Goal: Task Accomplishment & Management: Use online tool/utility

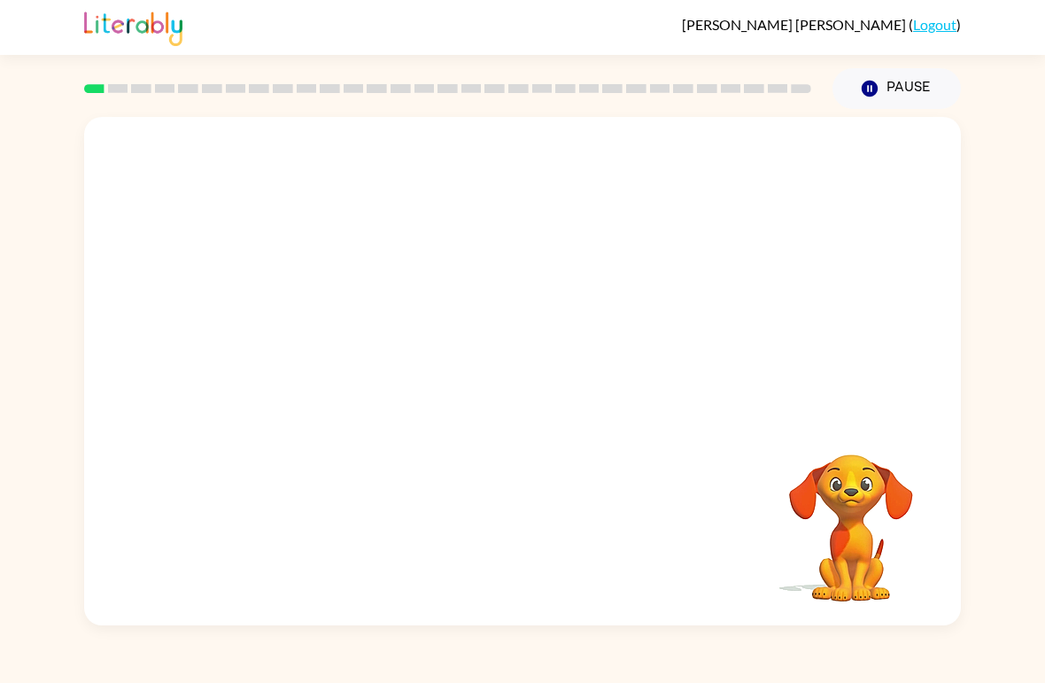
click at [323, 325] on video "Your browser must support playing .mp4 files to use Literably. Please try using…" at bounding box center [522, 267] width 877 height 300
click at [322, 324] on video "Your browser must support playing .mp4 files to use Literably. Please try using…" at bounding box center [522, 267] width 877 height 300
click at [533, 382] on icon "button" at bounding box center [522, 380] width 31 height 31
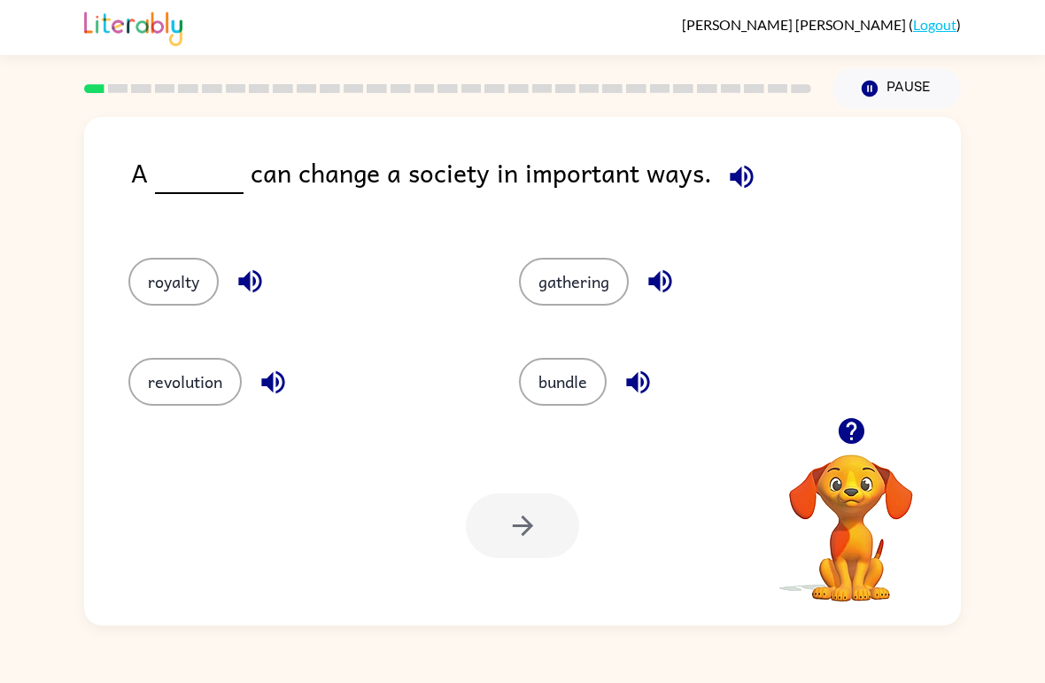
click at [569, 420] on div "bundle" at bounding box center [680, 374] width 390 height 100
click at [845, 434] on icon "button" at bounding box center [851, 431] width 26 height 26
click at [566, 280] on button "gathering" at bounding box center [574, 282] width 110 height 48
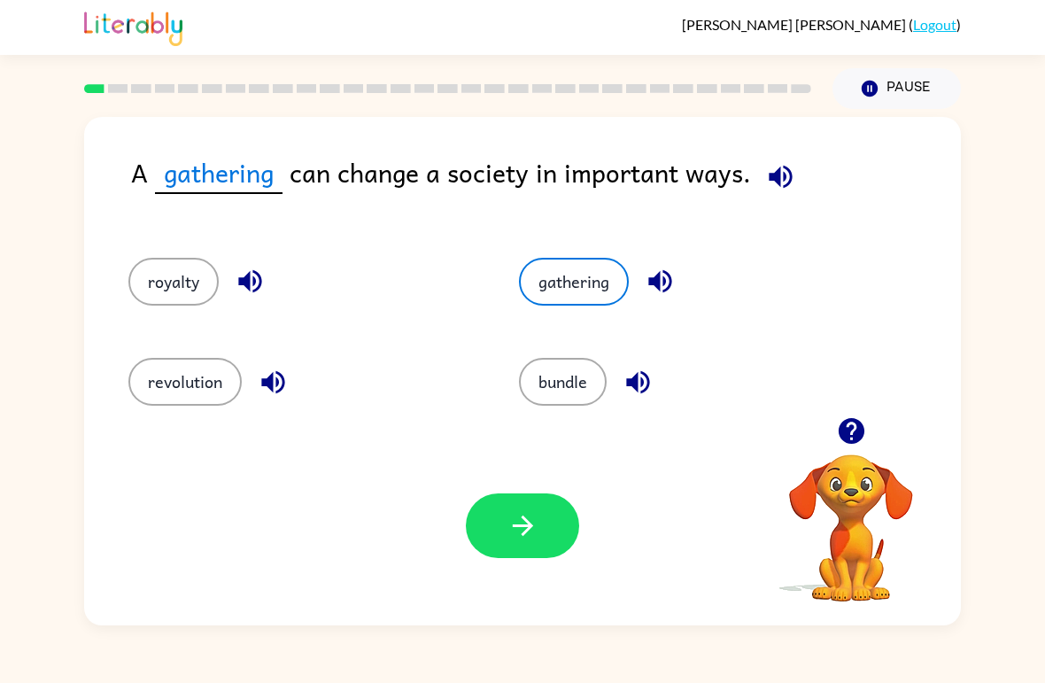
click at [541, 381] on button "bundle" at bounding box center [563, 382] width 88 height 48
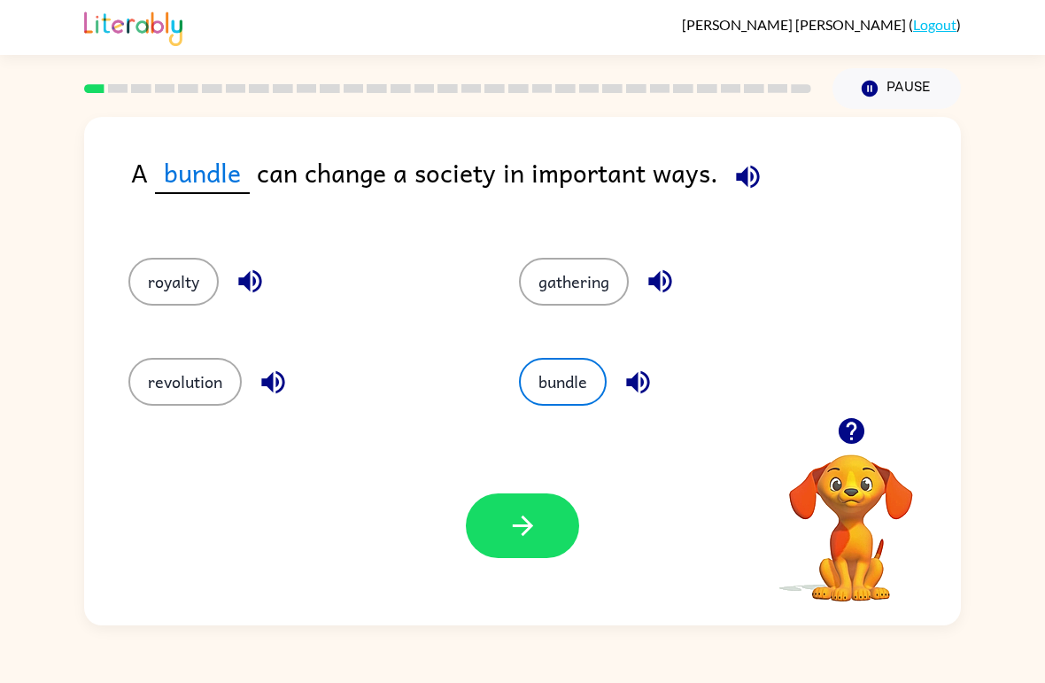
click at [542, 277] on button "gathering" at bounding box center [574, 282] width 110 height 48
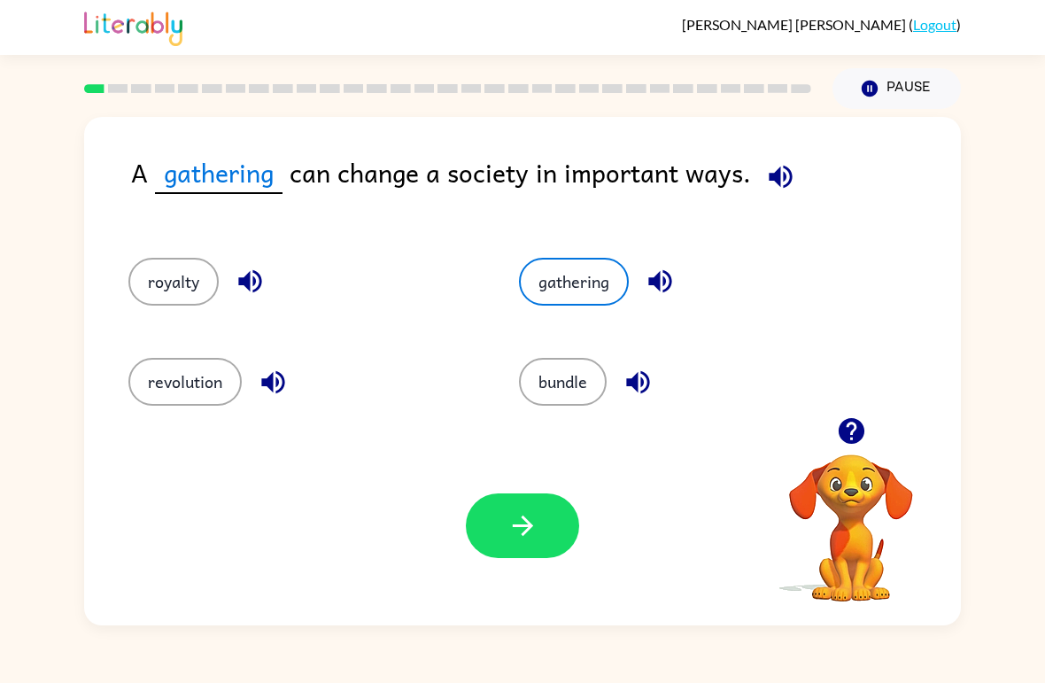
click at [523, 548] on button "button" at bounding box center [522, 525] width 113 height 65
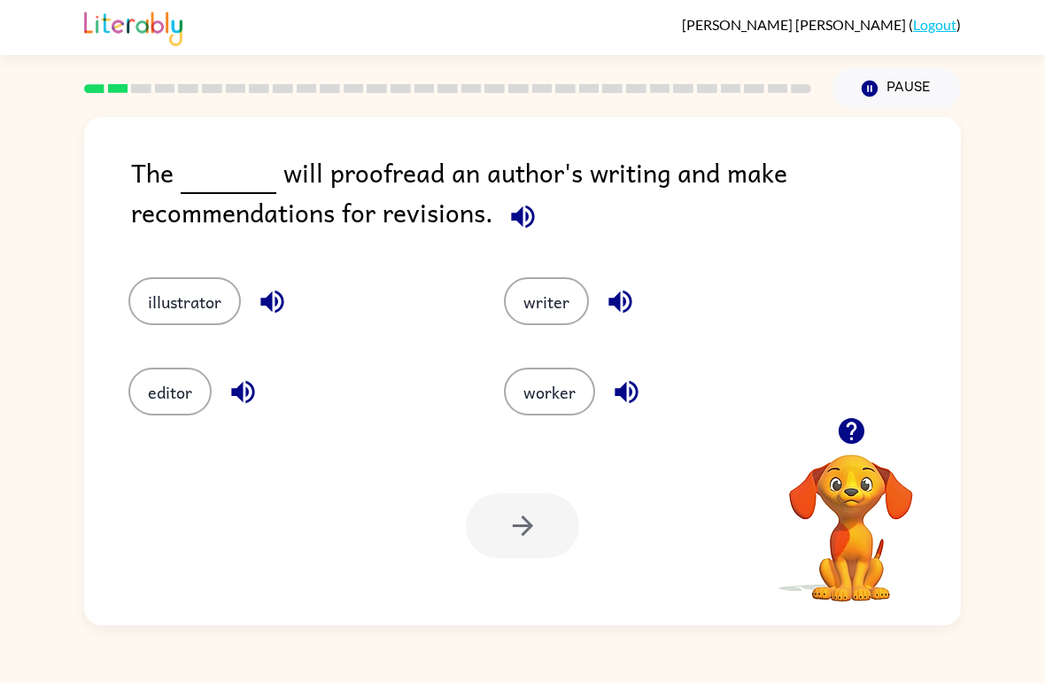
click at [168, 413] on button "editor" at bounding box center [169, 391] width 83 height 48
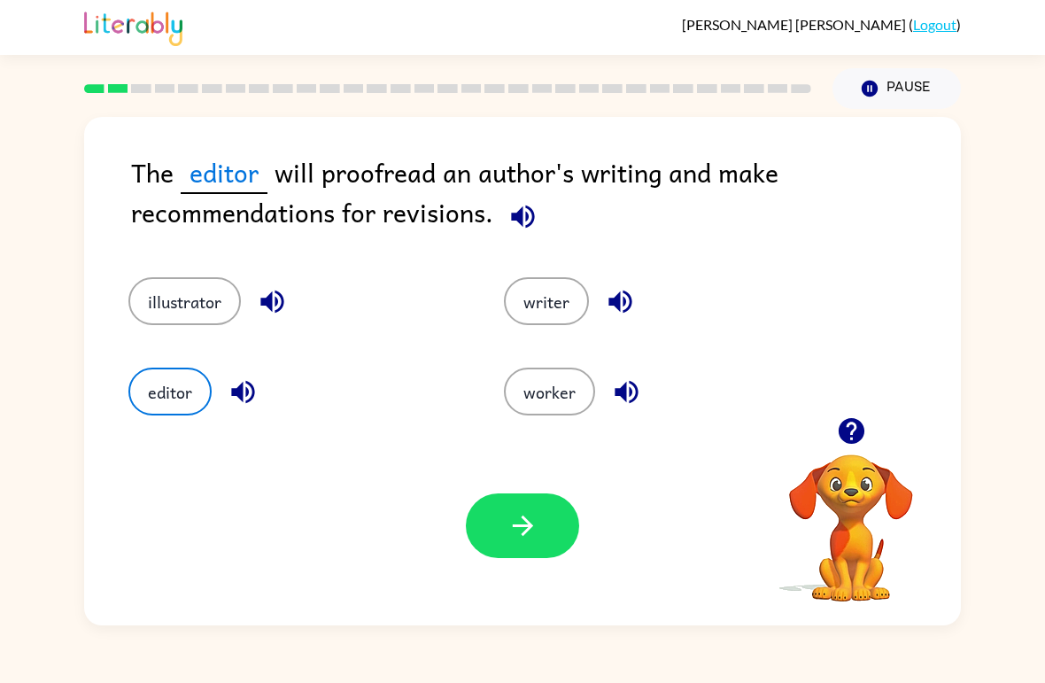
click at [537, 512] on icon "button" at bounding box center [522, 525] width 31 height 31
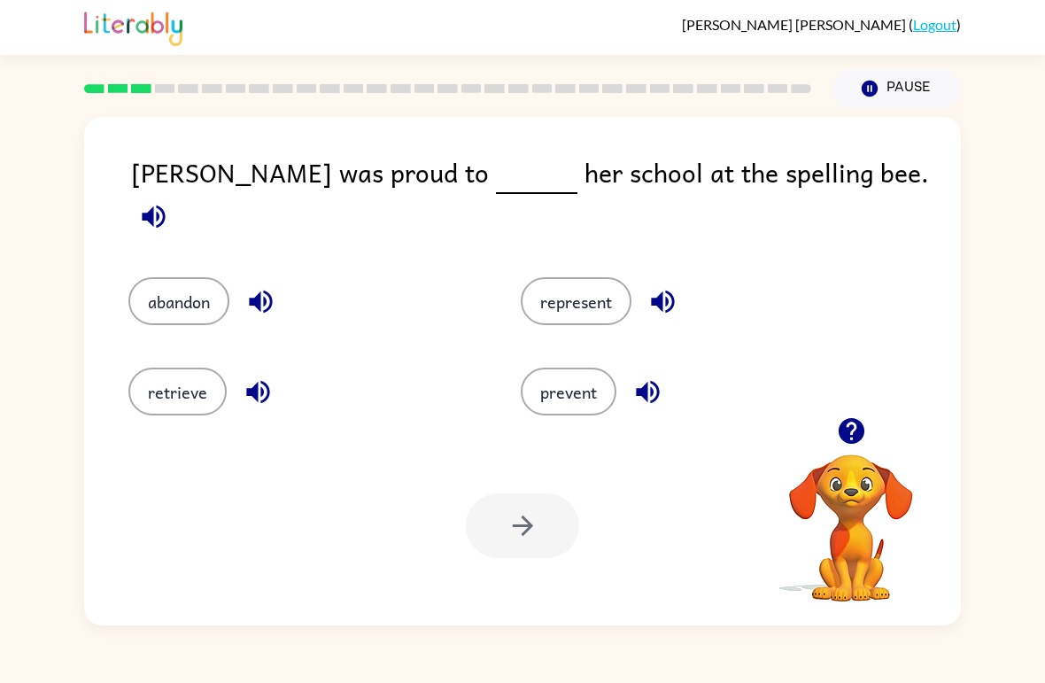
click at [564, 296] on button "represent" at bounding box center [576, 301] width 111 height 48
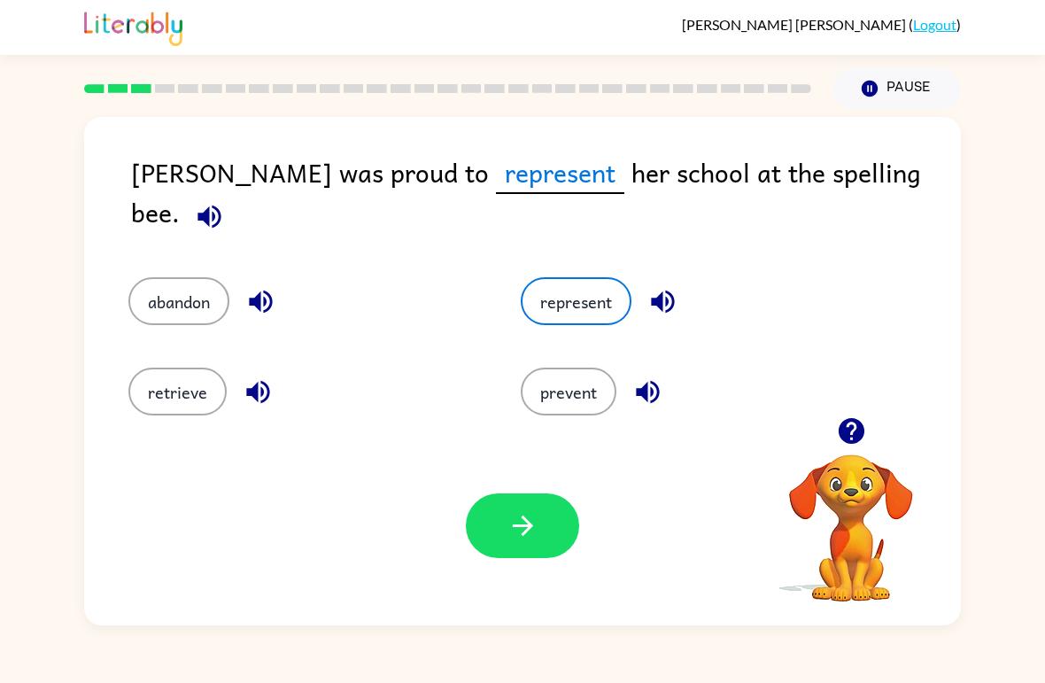
click at [535, 532] on icon "button" at bounding box center [522, 525] width 31 height 31
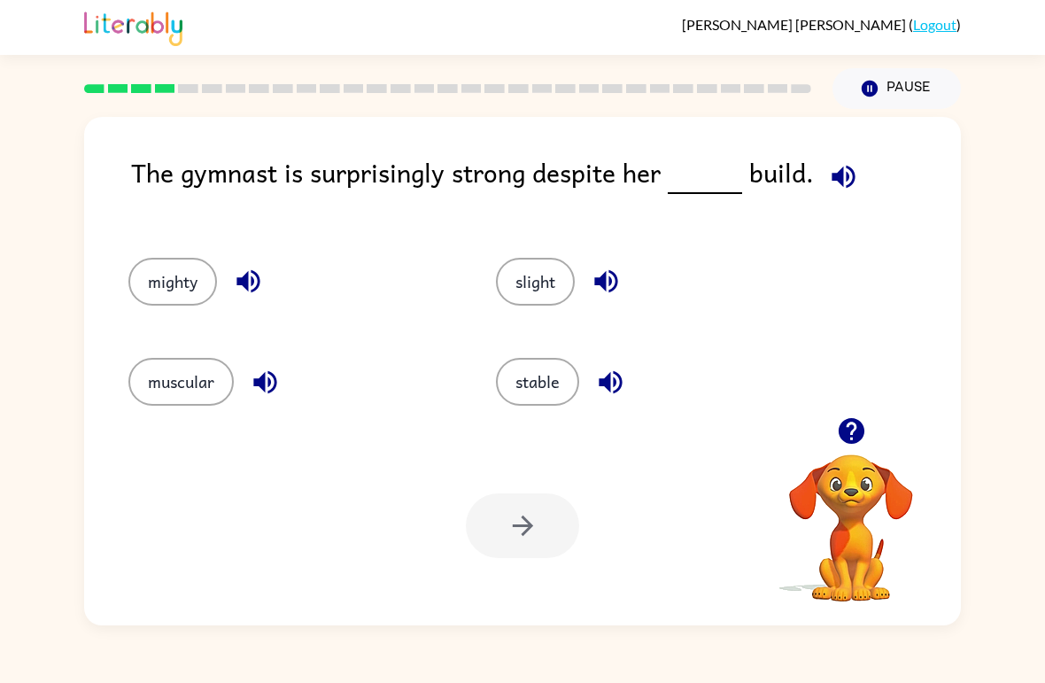
click at [205, 348] on div "muscular" at bounding box center [278, 374] width 367 height 100
click at [186, 377] on button "muscular" at bounding box center [180, 382] width 105 height 48
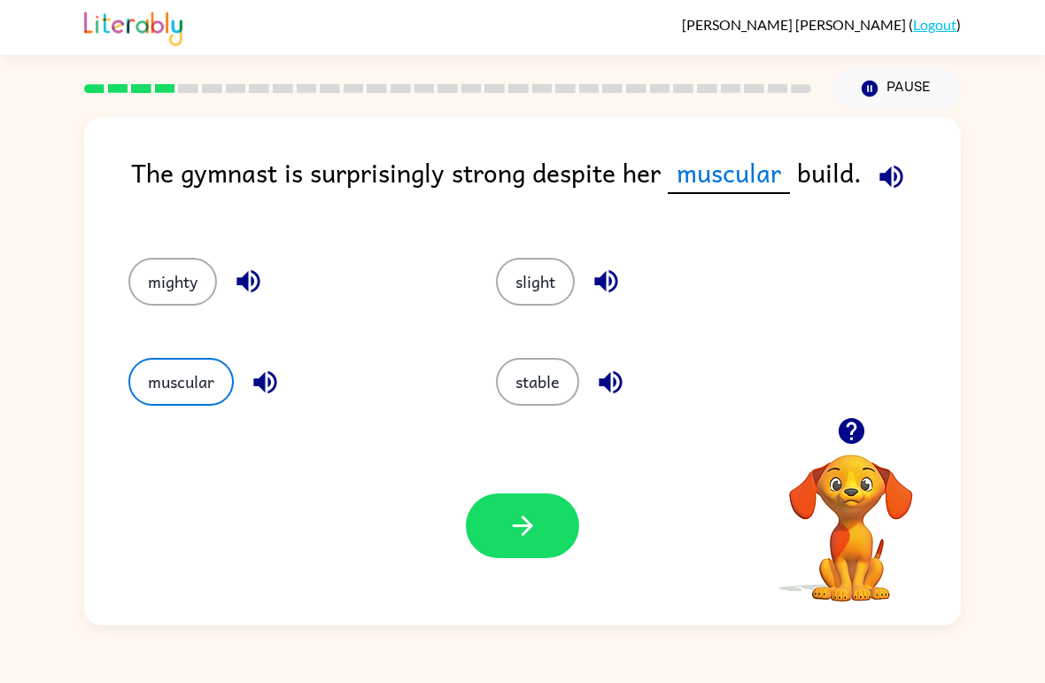
click at [518, 550] on button "button" at bounding box center [522, 525] width 113 height 65
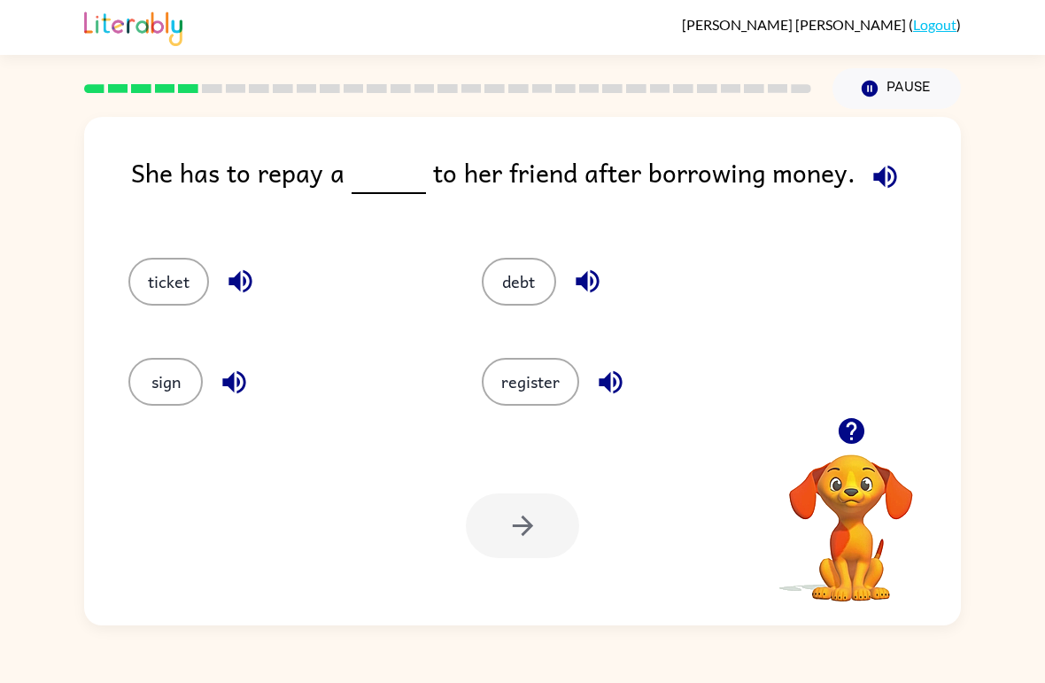
click at [521, 269] on button "debt" at bounding box center [519, 282] width 74 height 48
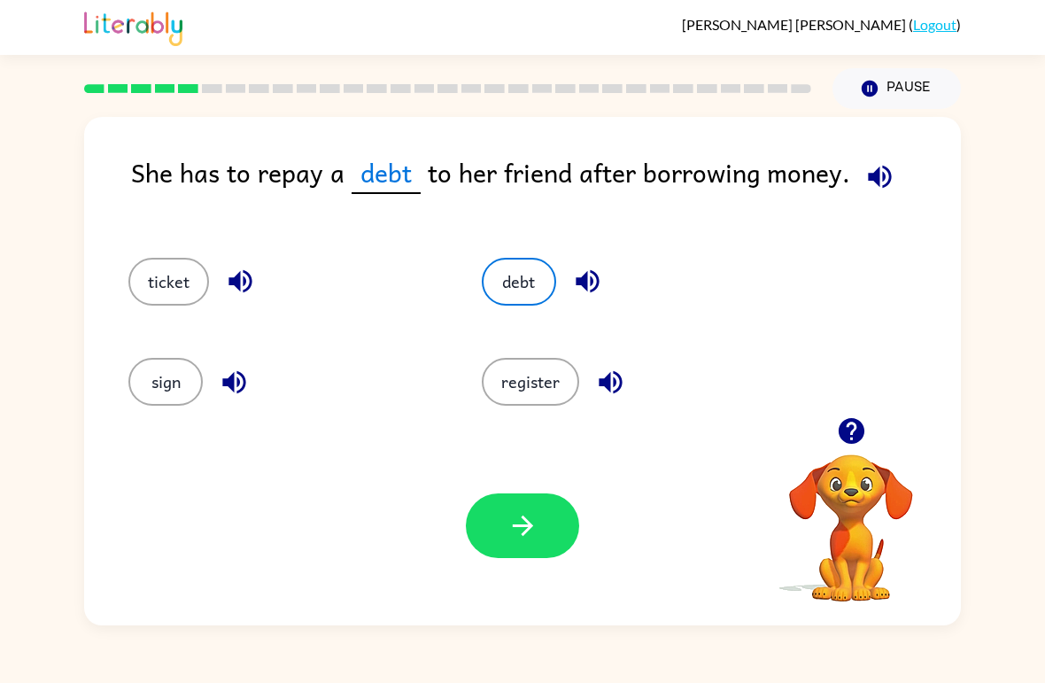
click at [545, 557] on button "button" at bounding box center [522, 525] width 113 height 65
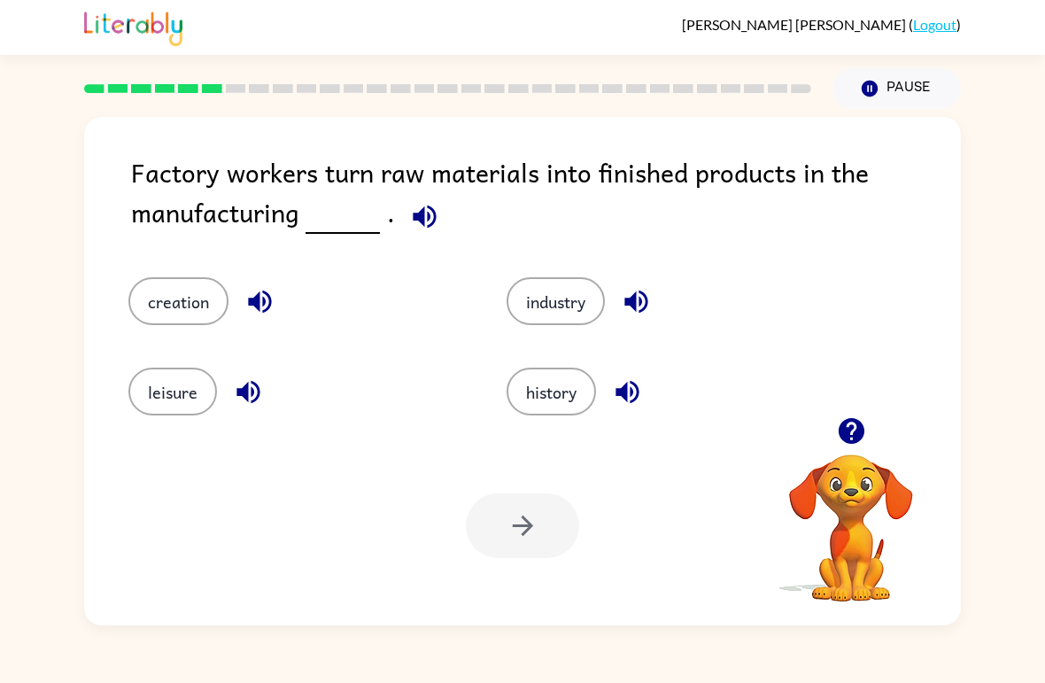
click at [160, 300] on button "creation" at bounding box center [178, 301] width 100 height 48
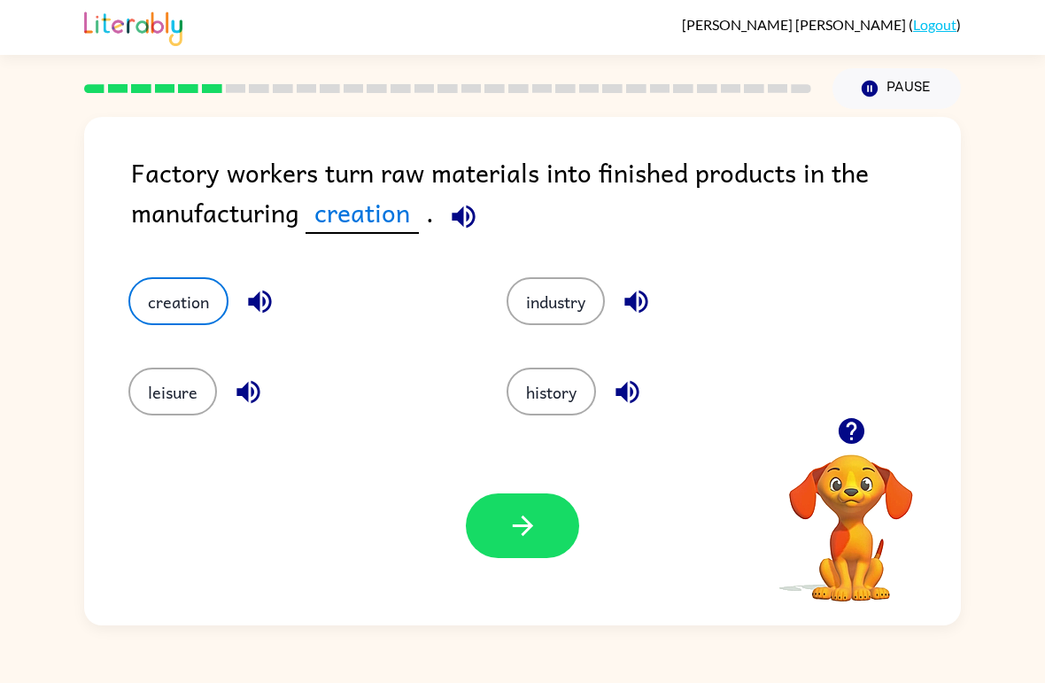
click at [531, 531] on icon "button" at bounding box center [522, 525] width 31 height 31
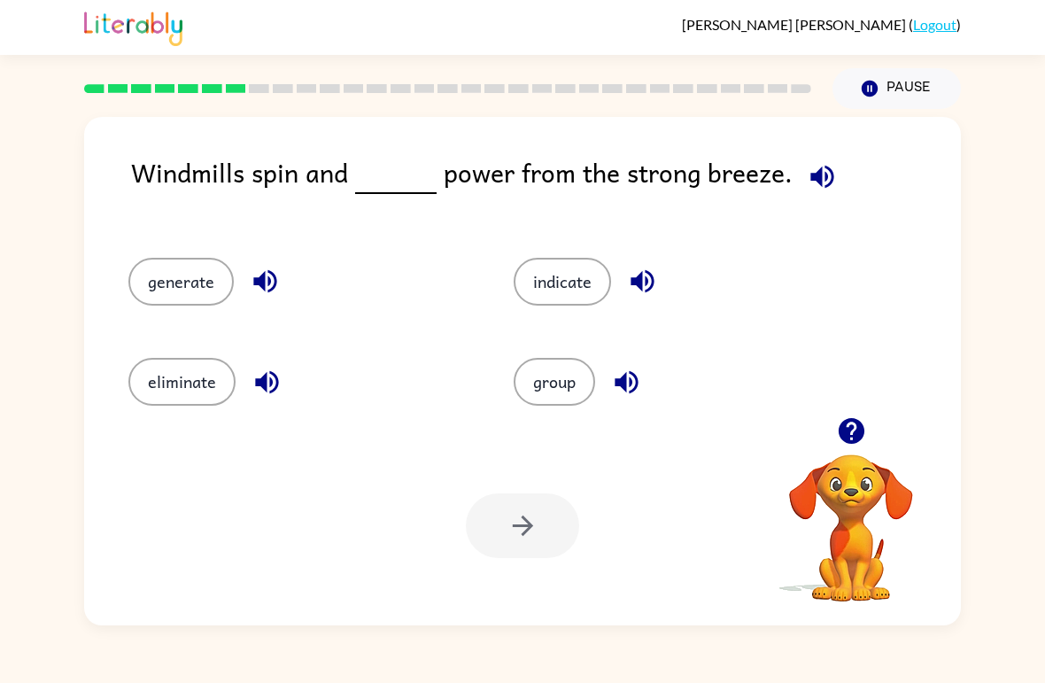
click at [173, 270] on button "generate" at bounding box center [180, 282] width 105 height 48
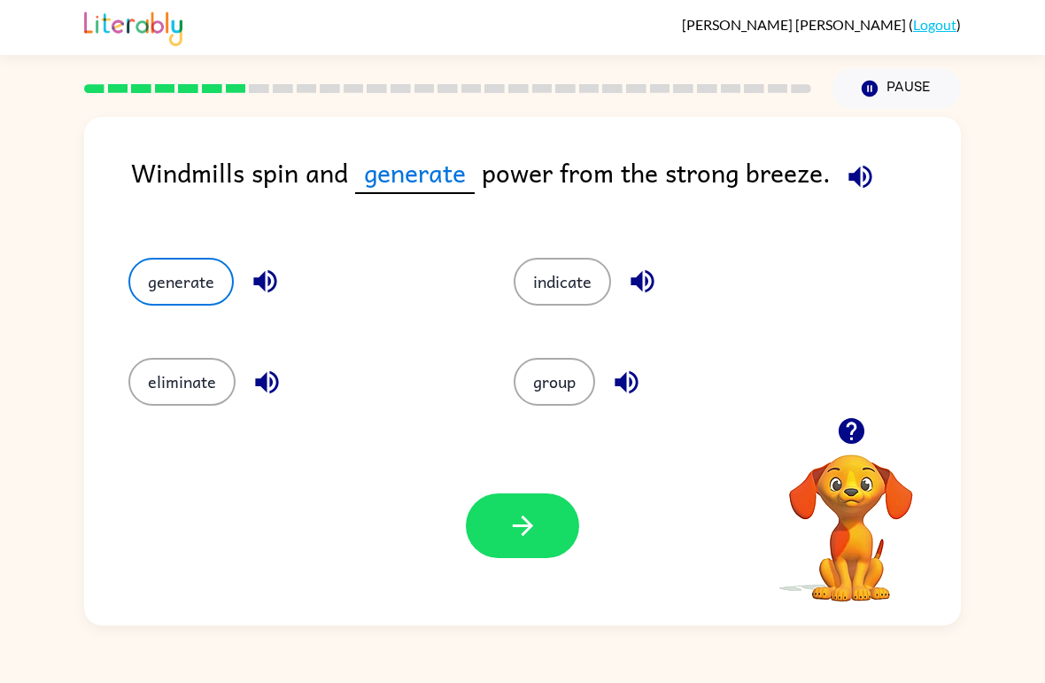
click at [552, 402] on button "group" at bounding box center [554, 382] width 81 height 48
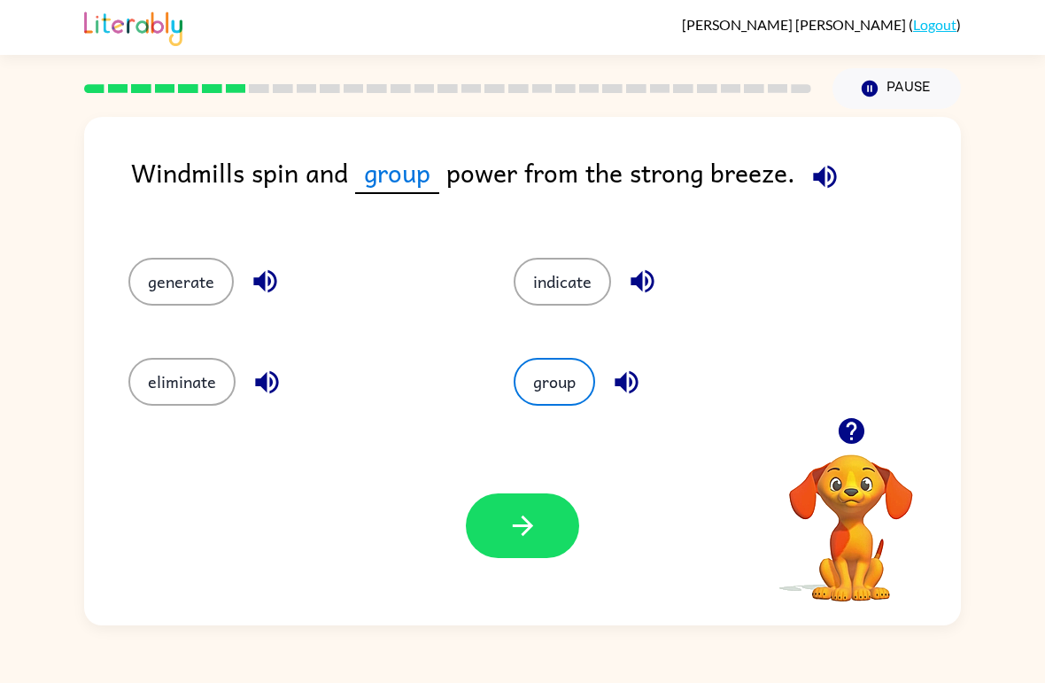
click at [195, 382] on button "eliminate" at bounding box center [181, 382] width 107 height 48
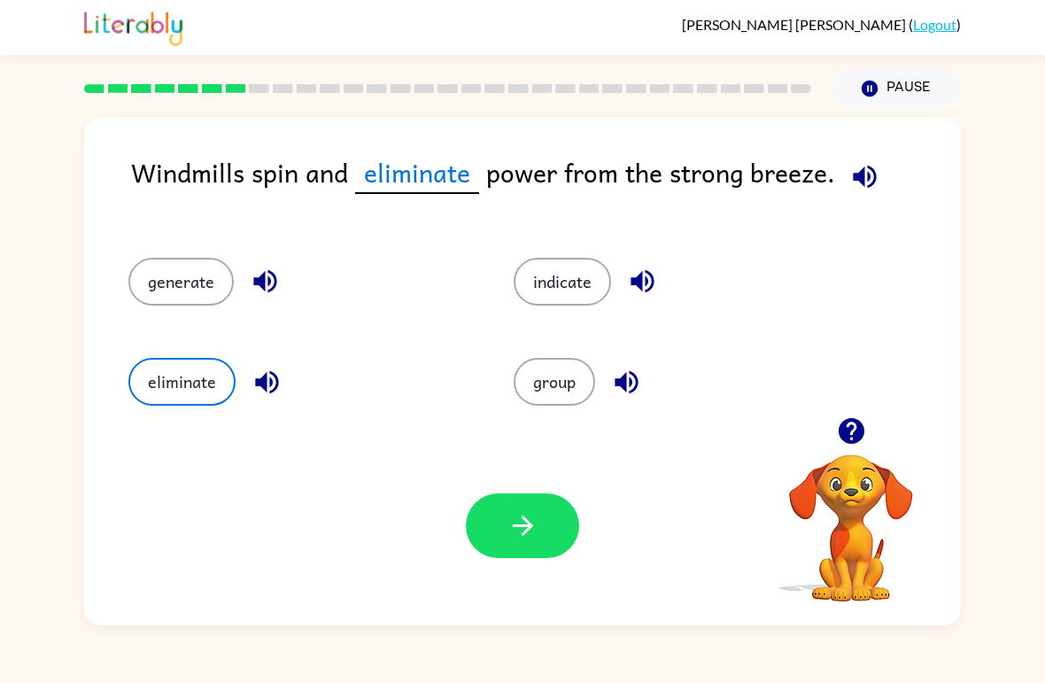
click at [143, 249] on div "generate" at bounding box center [287, 274] width 385 height 100
click at [193, 266] on button "generate" at bounding box center [180, 282] width 105 height 48
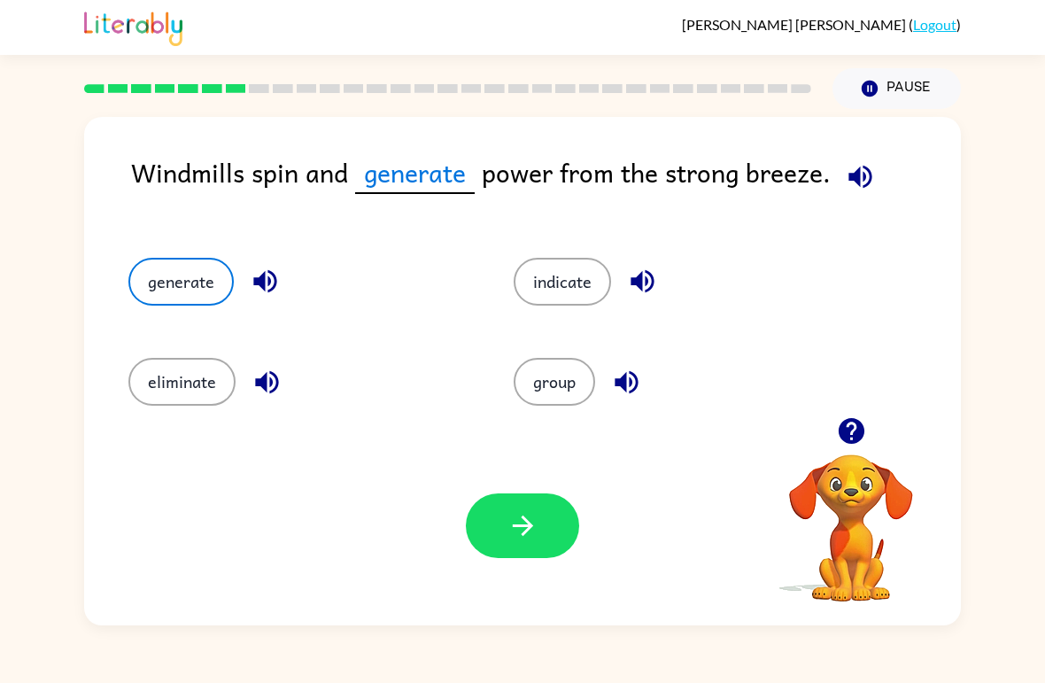
click at [521, 537] on icon "button" at bounding box center [522, 525] width 31 height 31
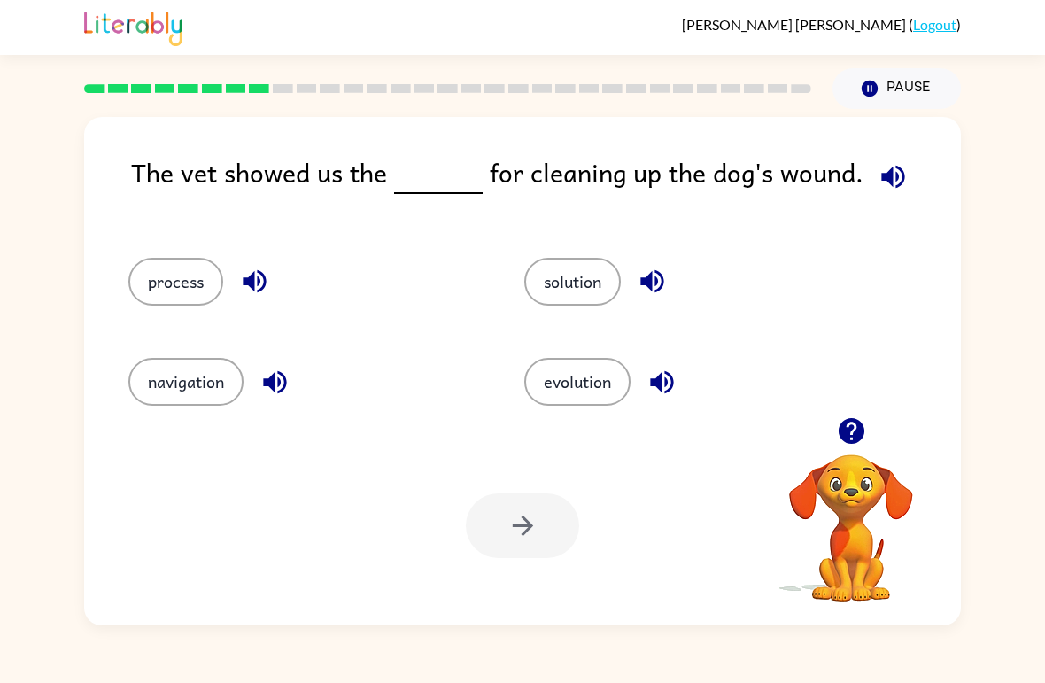
click at [563, 280] on button "solution" at bounding box center [572, 282] width 97 height 48
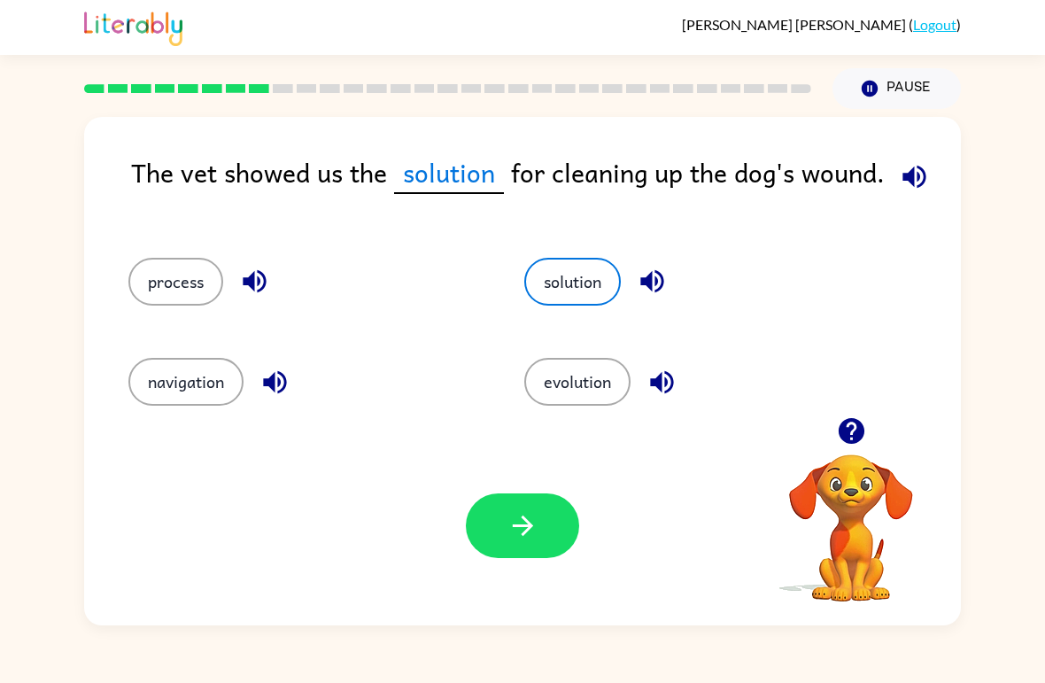
click at [513, 516] on icon "button" at bounding box center [522, 525] width 31 height 31
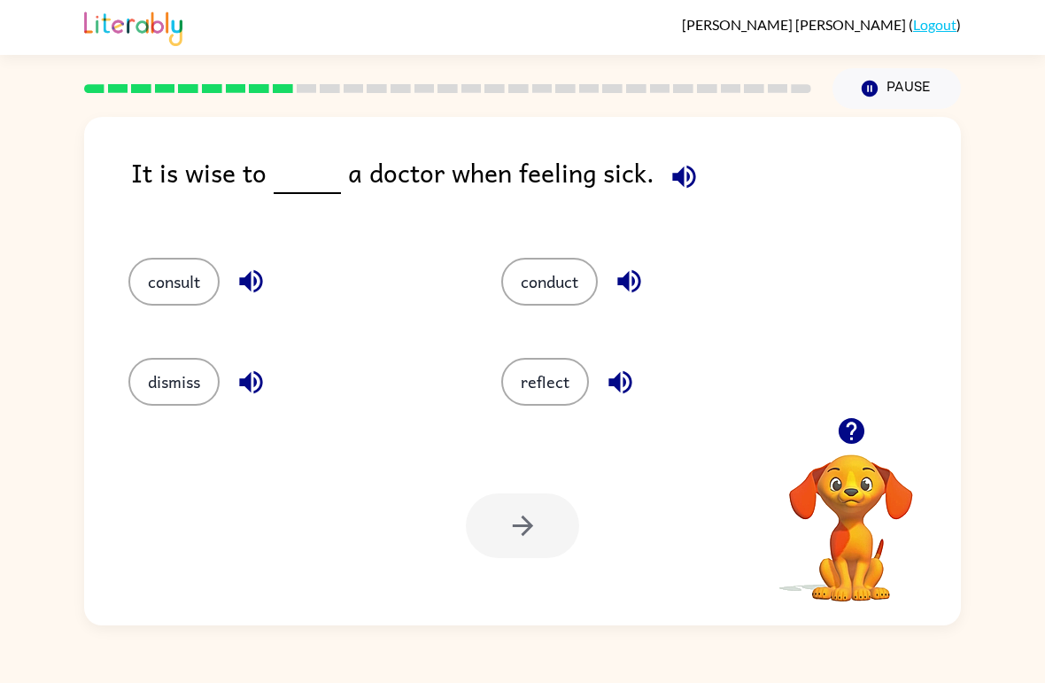
click at [181, 274] on button "consult" at bounding box center [173, 282] width 91 height 48
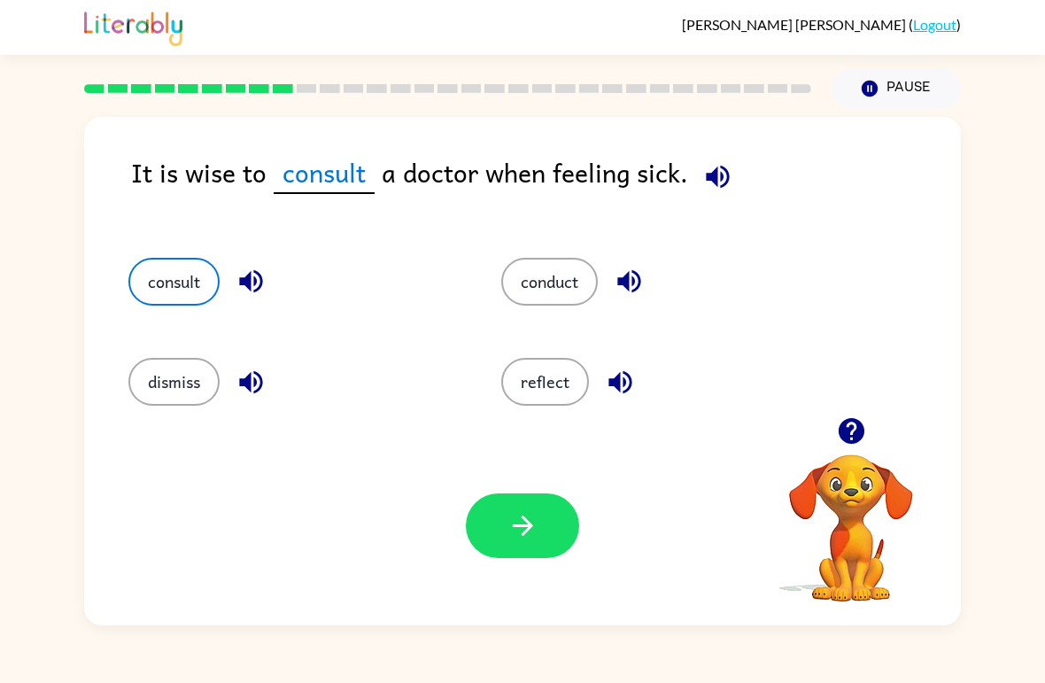
click at [533, 516] on icon "button" at bounding box center [522, 525] width 31 height 31
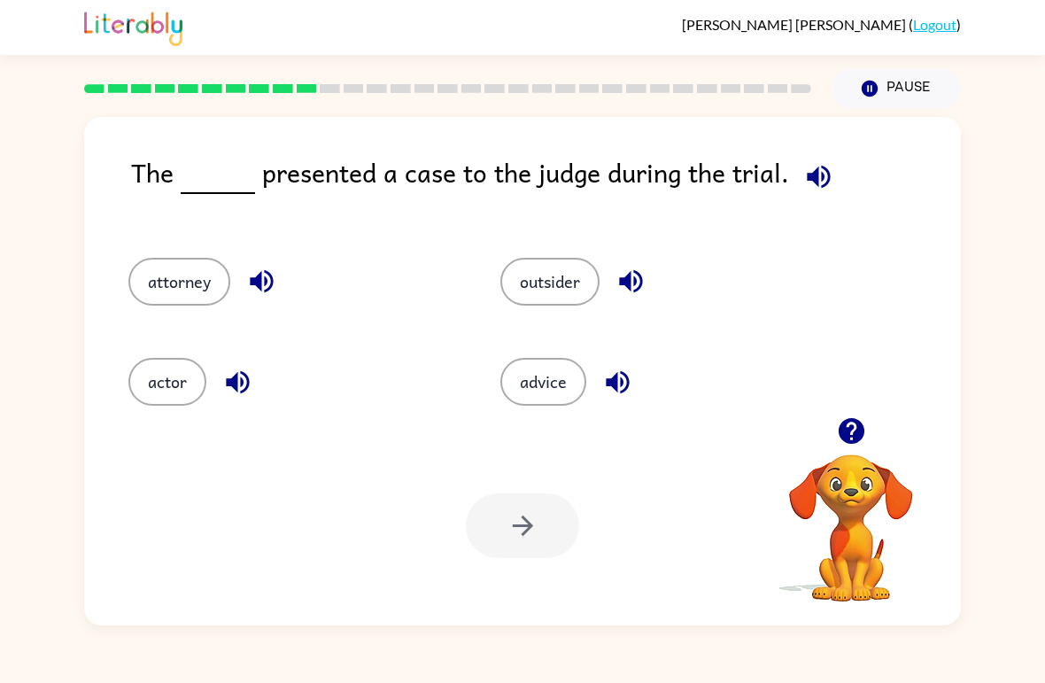
click at [153, 376] on button "actor" at bounding box center [167, 382] width 78 height 48
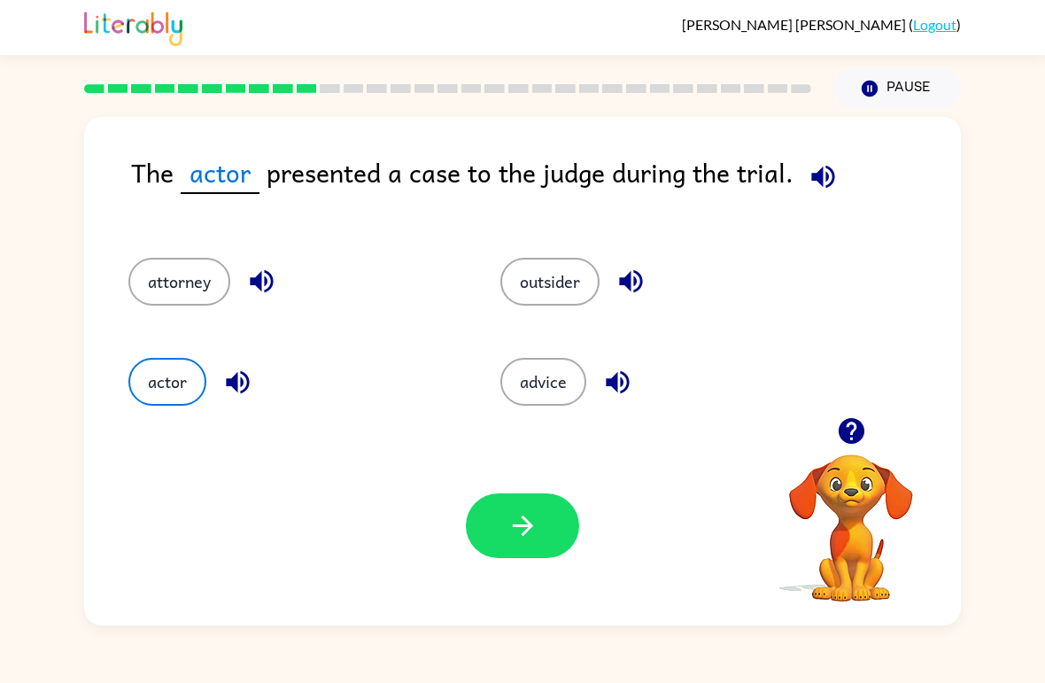
click at [197, 296] on button "attorney" at bounding box center [179, 282] width 102 height 48
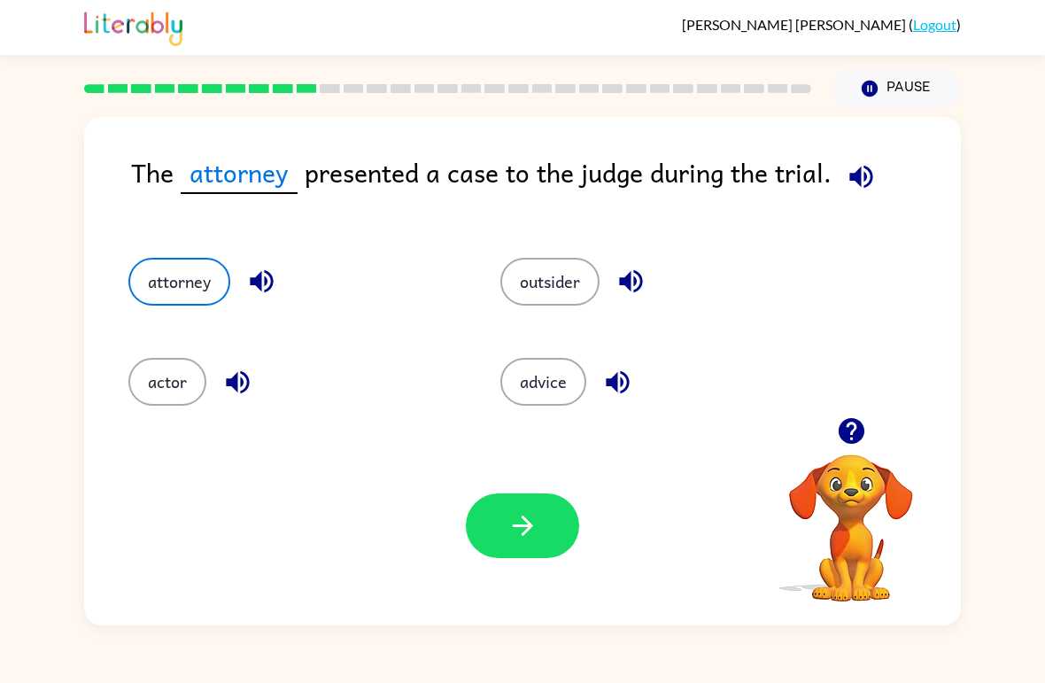
click at [880, 634] on div "[PERSON_NAME] ( Logout ) Pause Pause The attorney presented a case to the judge…" at bounding box center [522, 341] width 1045 height 683
click at [524, 516] on icon "button" at bounding box center [522, 525] width 31 height 31
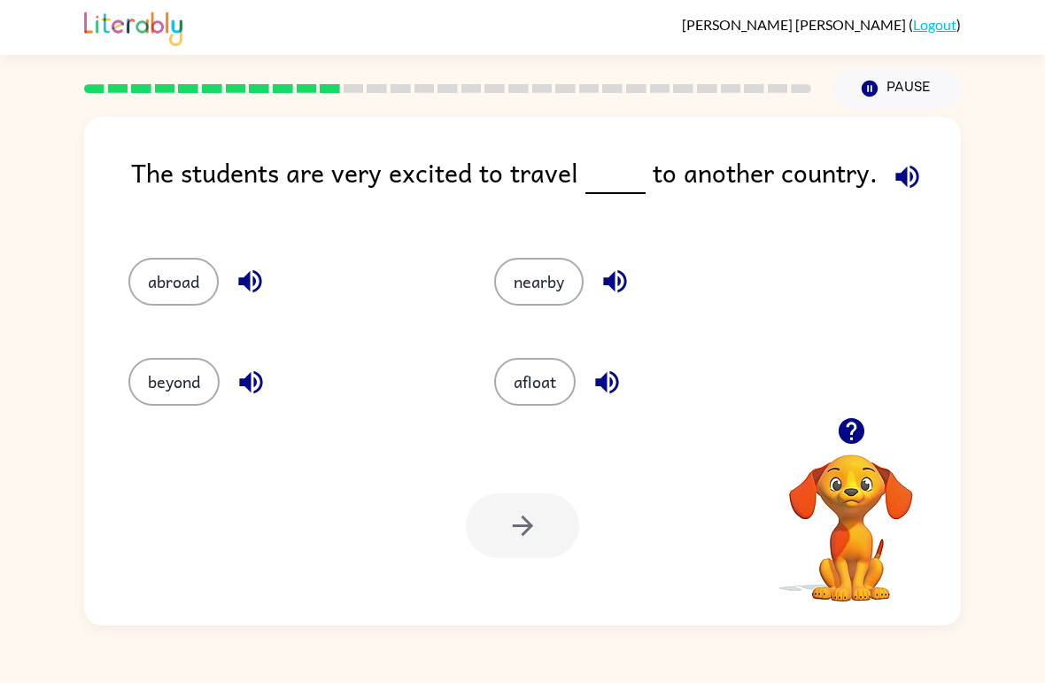
click at [169, 287] on button "abroad" at bounding box center [173, 282] width 90 height 48
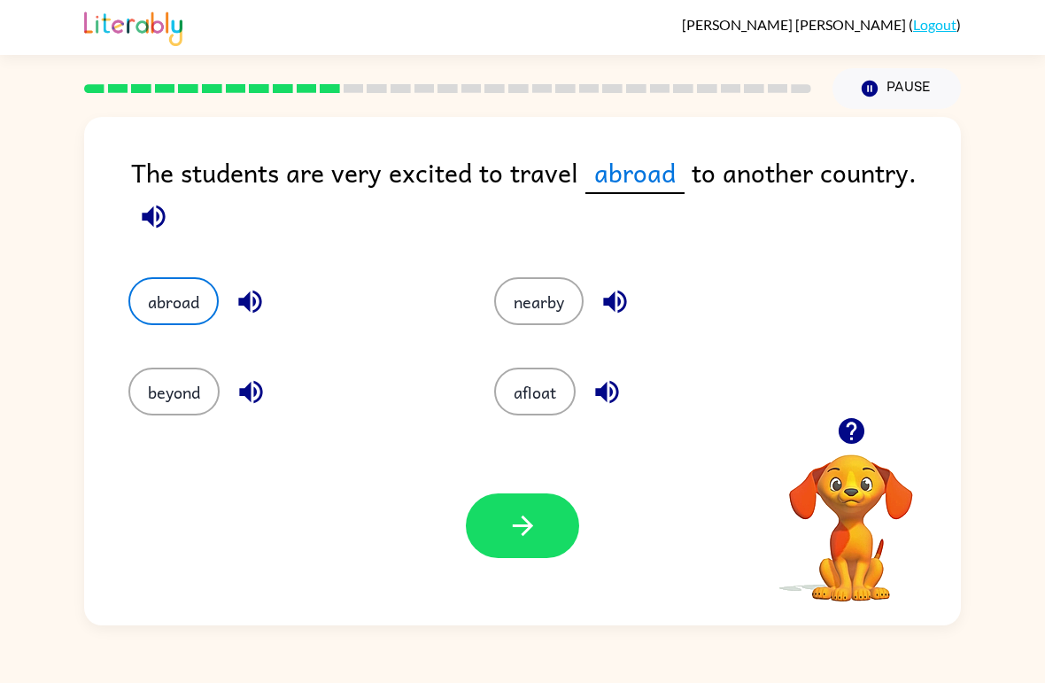
click at [526, 415] on button "afloat" at bounding box center [534, 391] width 81 height 48
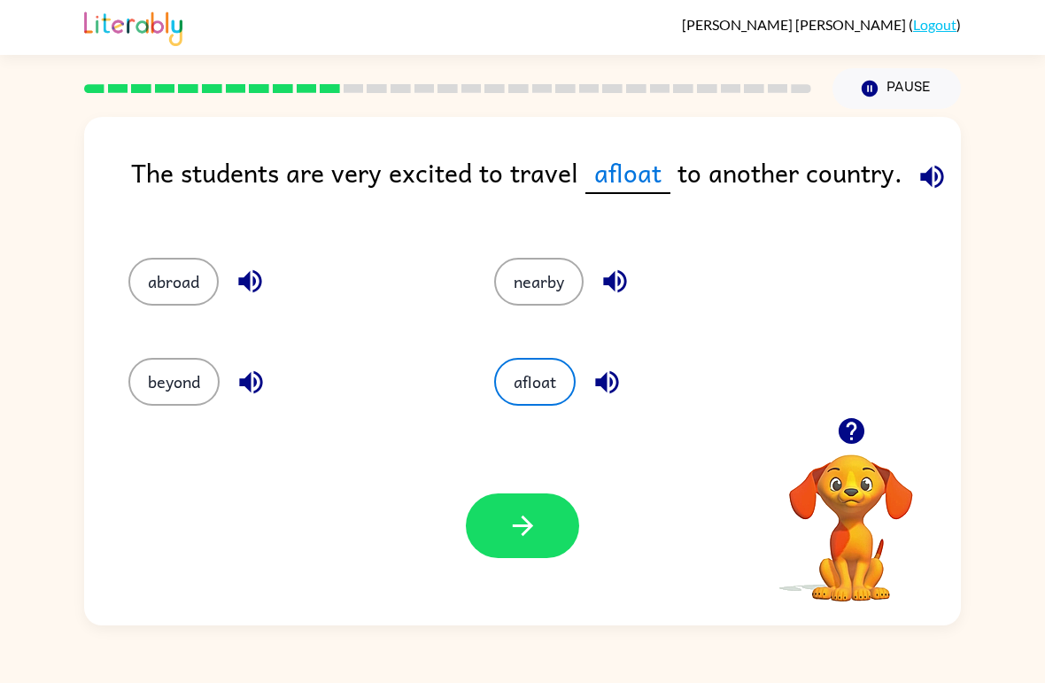
click at [549, 288] on button "nearby" at bounding box center [538, 282] width 89 height 48
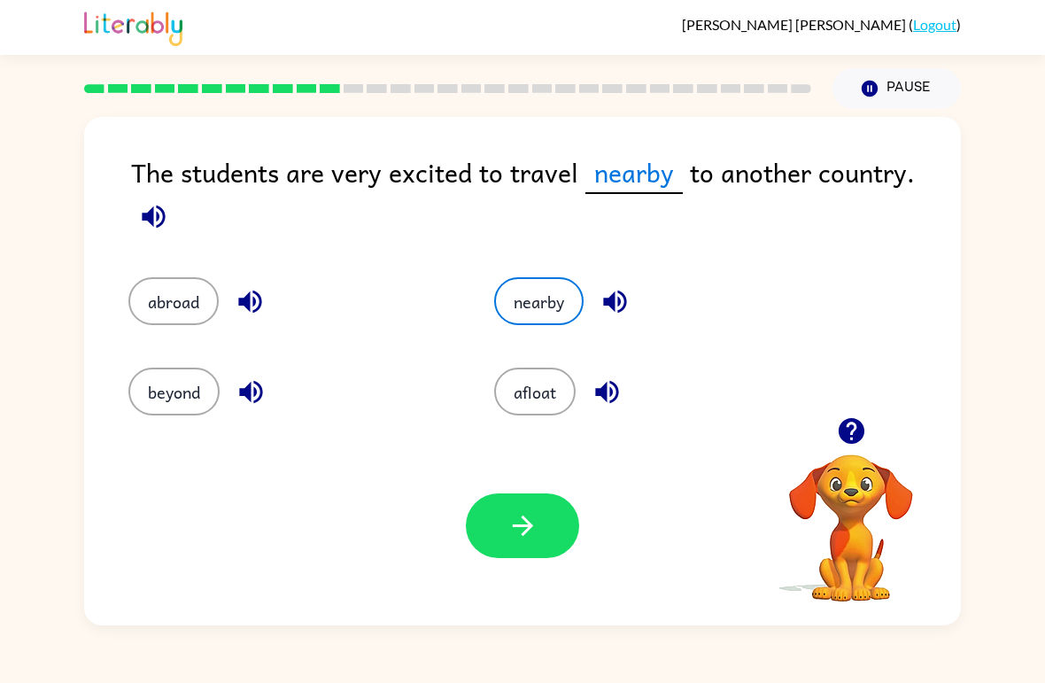
click at [176, 373] on button "beyond" at bounding box center [173, 391] width 91 height 48
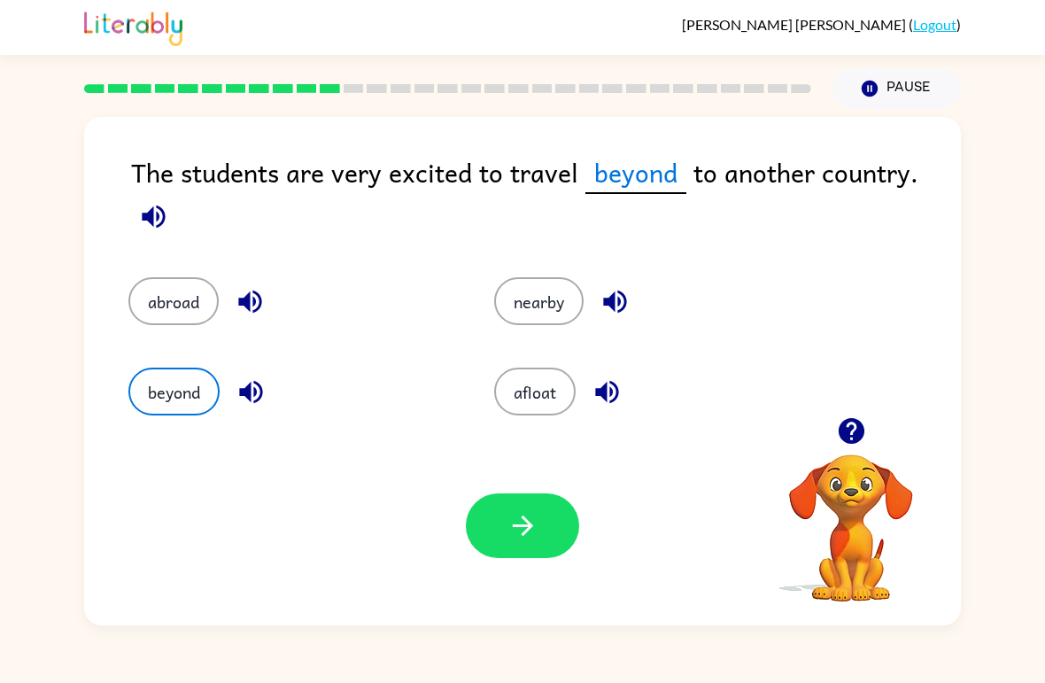
click at [171, 295] on button "abroad" at bounding box center [173, 301] width 90 height 48
click at [534, 495] on button "button" at bounding box center [522, 525] width 113 height 65
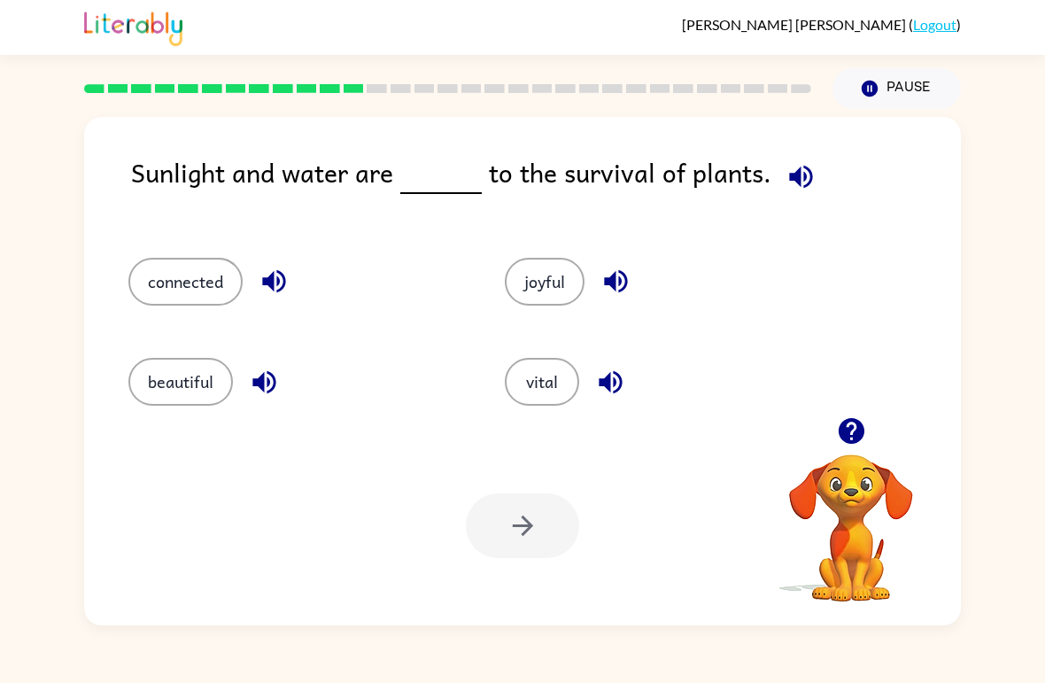
click at [208, 270] on button "connected" at bounding box center [185, 282] width 114 height 48
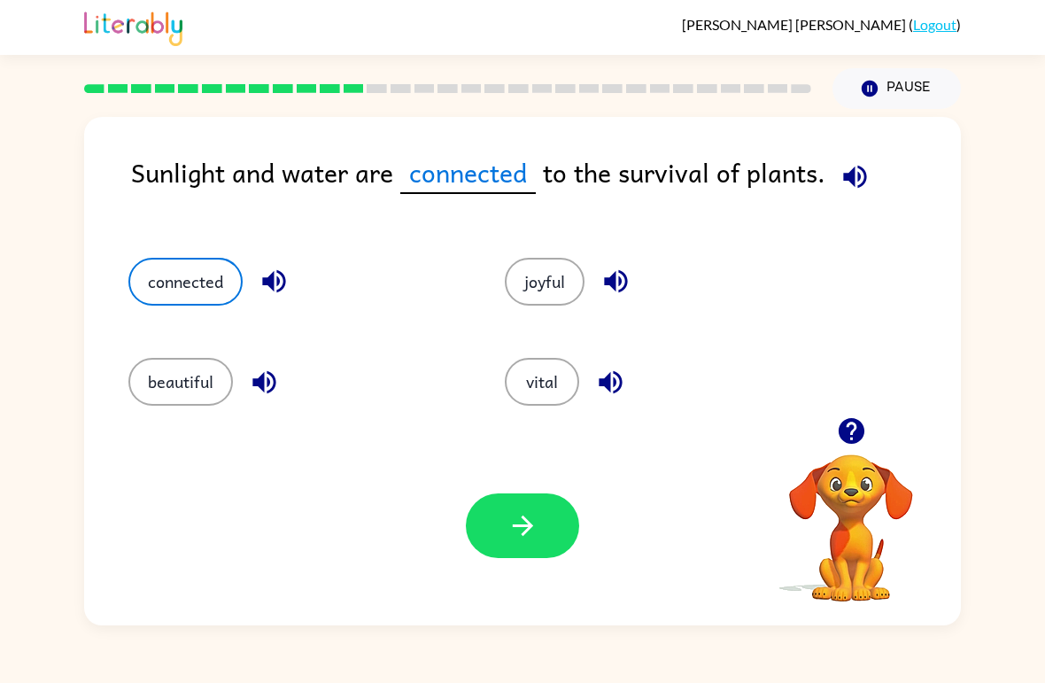
click at [532, 539] on icon "button" at bounding box center [522, 525] width 31 height 31
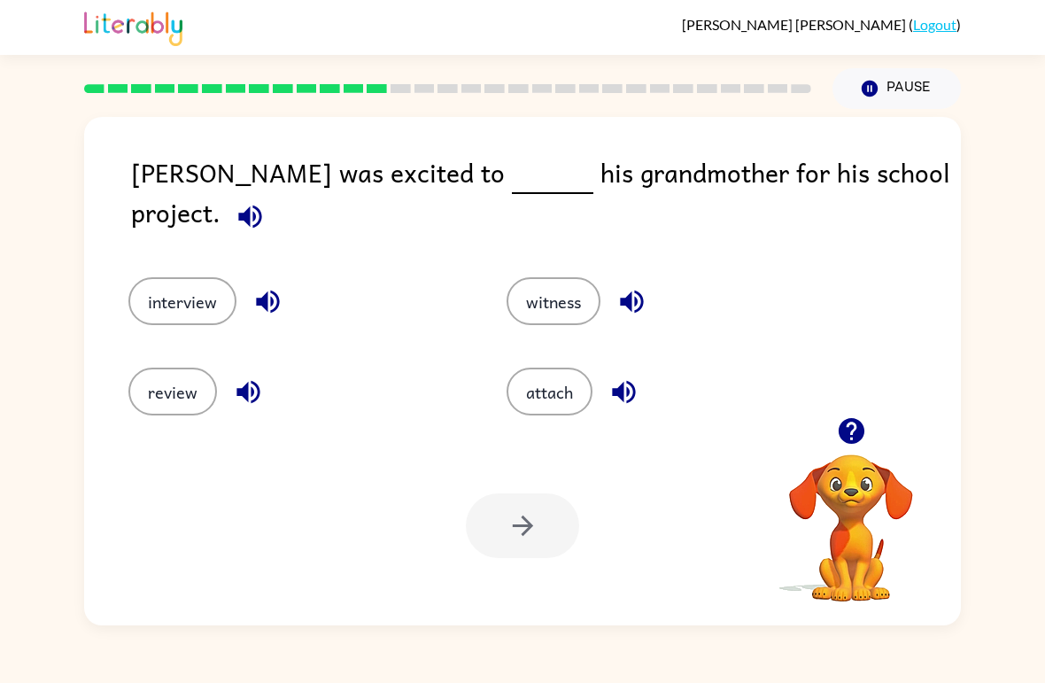
click at [208, 290] on button "interview" at bounding box center [182, 301] width 108 height 48
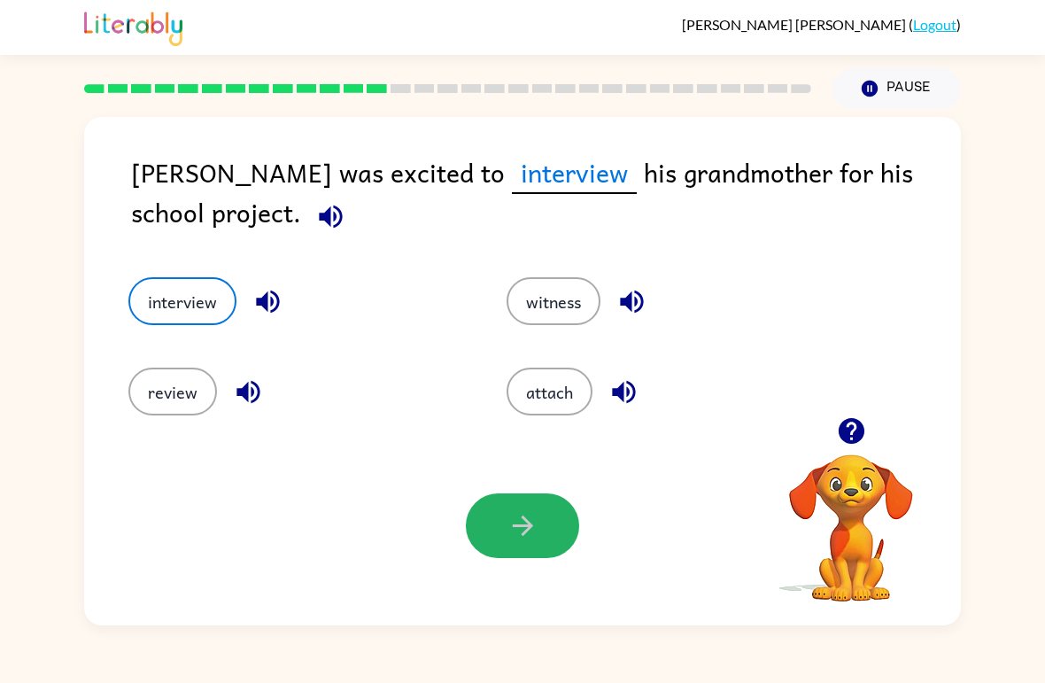
click at [512, 520] on icon "button" at bounding box center [522, 525] width 31 height 31
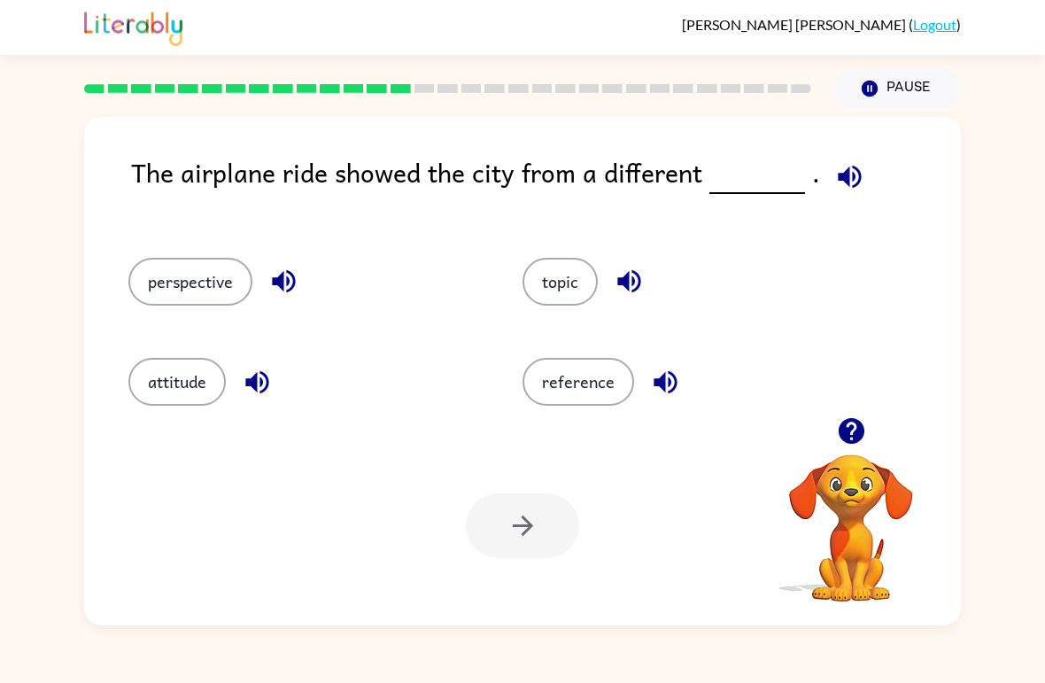
click at [224, 286] on button "perspective" at bounding box center [190, 282] width 124 height 48
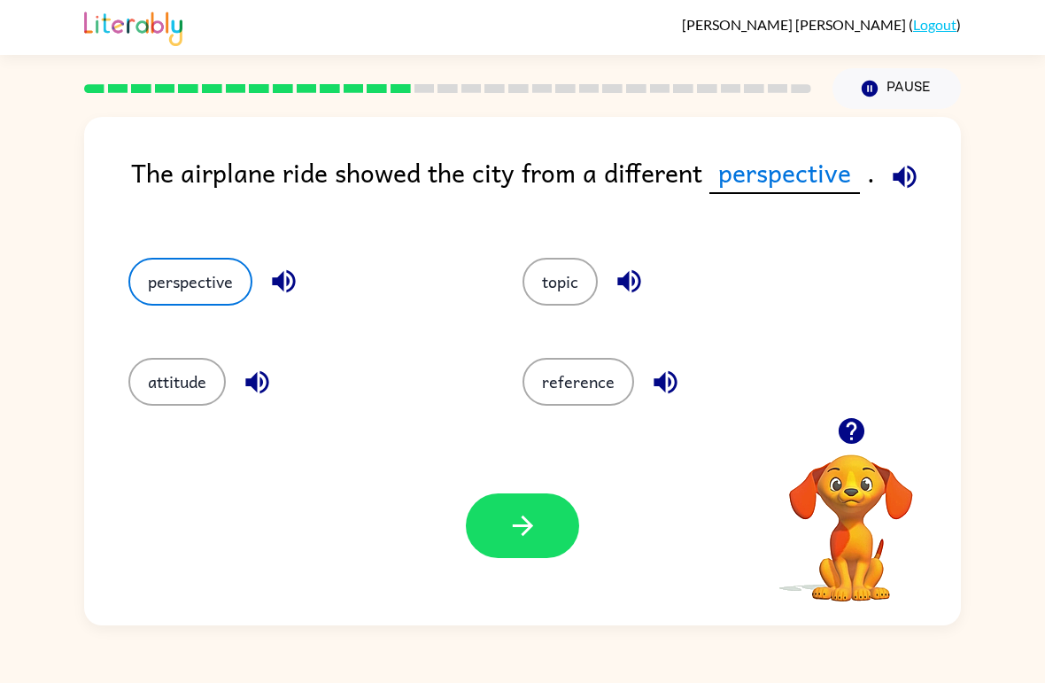
click at [535, 522] on icon "button" at bounding box center [522, 525] width 31 height 31
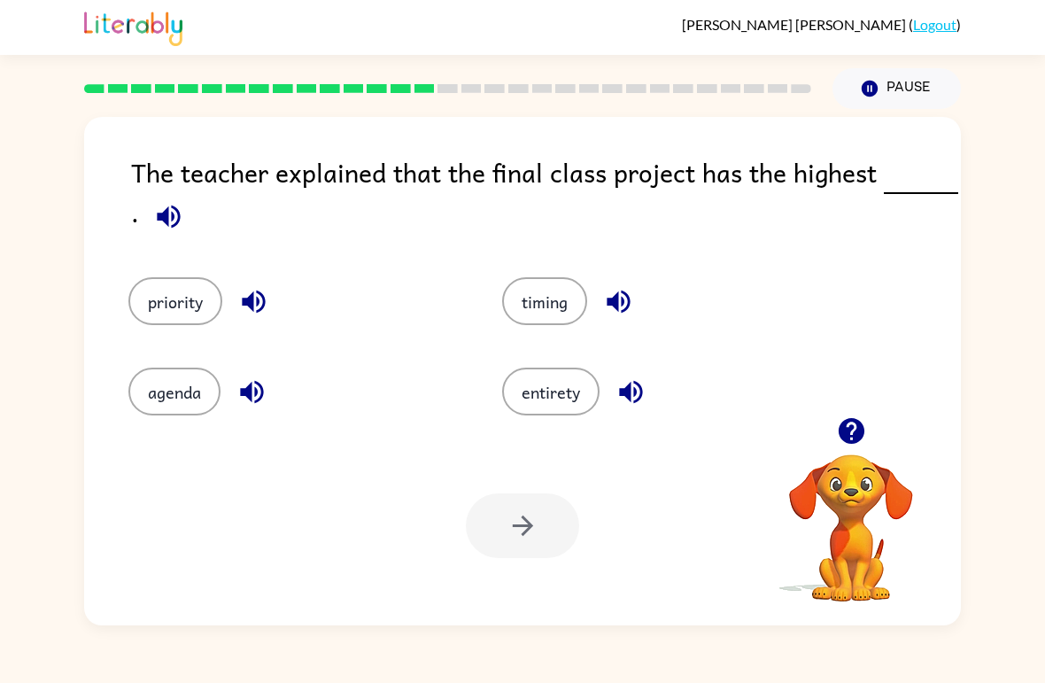
click at [503, 276] on div "timing" at bounding box center [655, 288] width 374 height 90
click at [553, 287] on button "timing" at bounding box center [544, 301] width 85 height 48
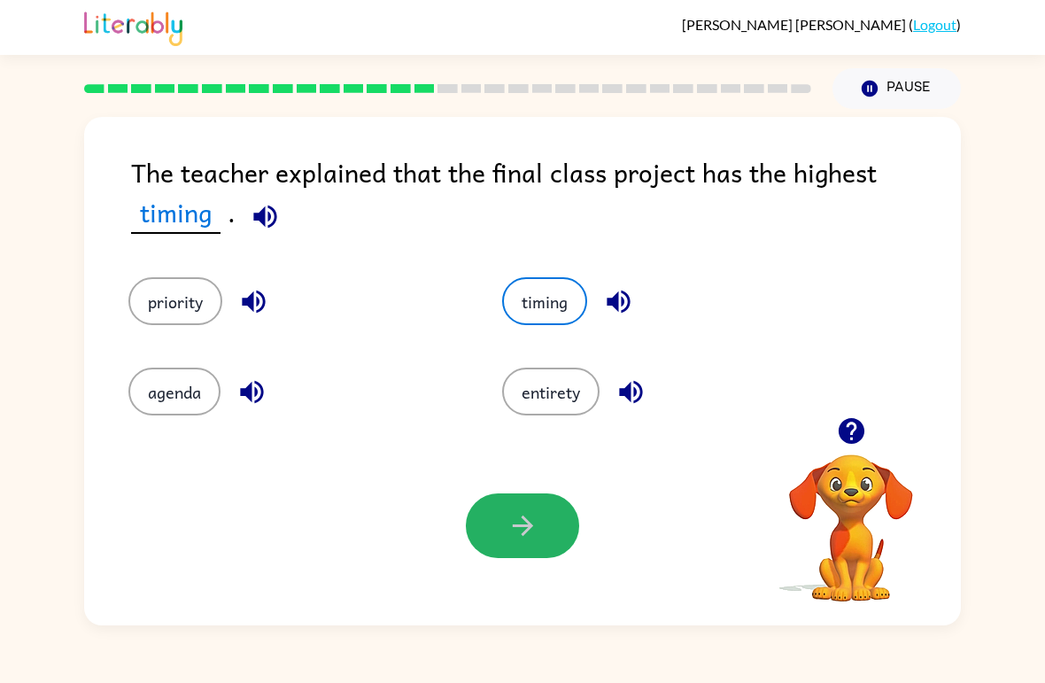
click at [506, 524] on button "button" at bounding box center [522, 525] width 113 height 65
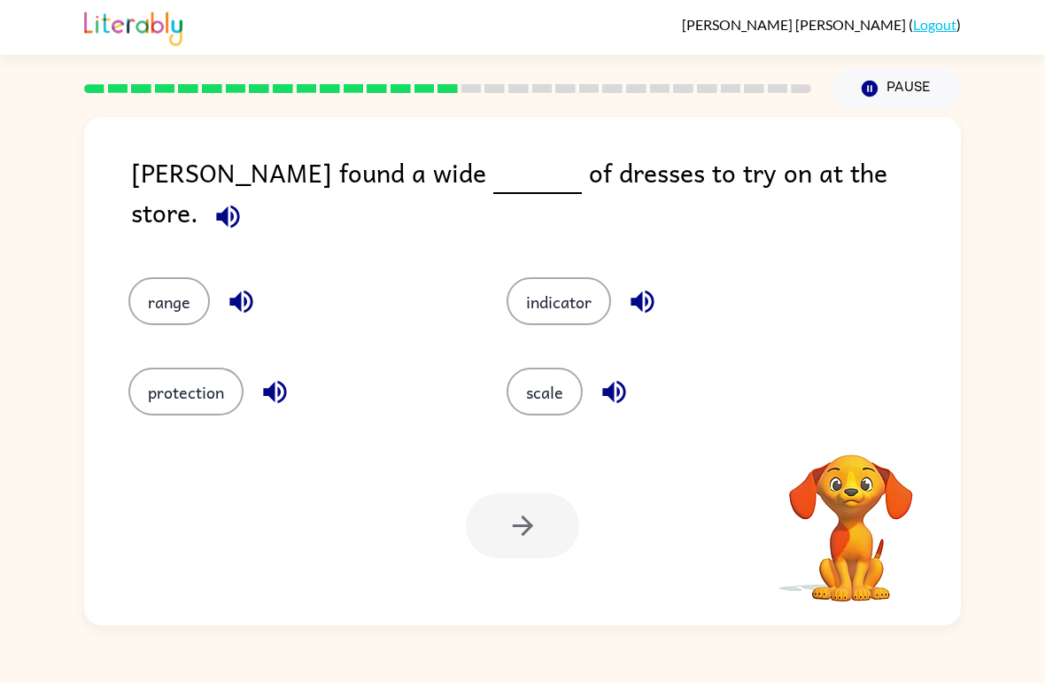
click at [537, 544] on div at bounding box center [522, 525] width 113 height 65
click at [548, 395] on button "scale" at bounding box center [544, 391] width 76 height 48
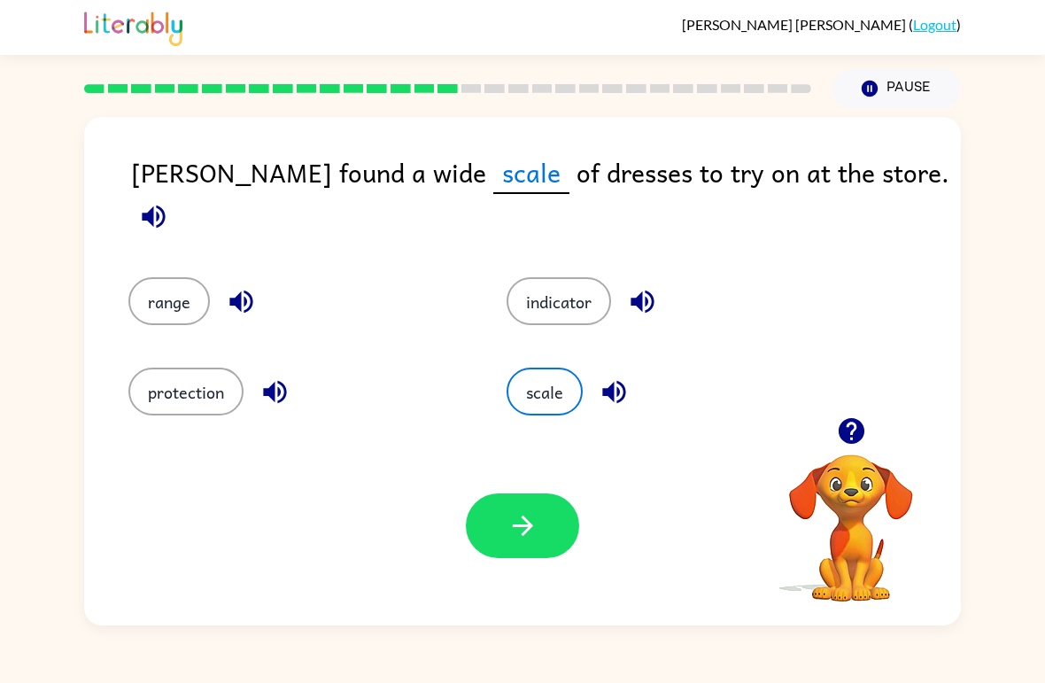
click at [162, 290] on button "range" at bounding box center [168, 301] width 81 height 48
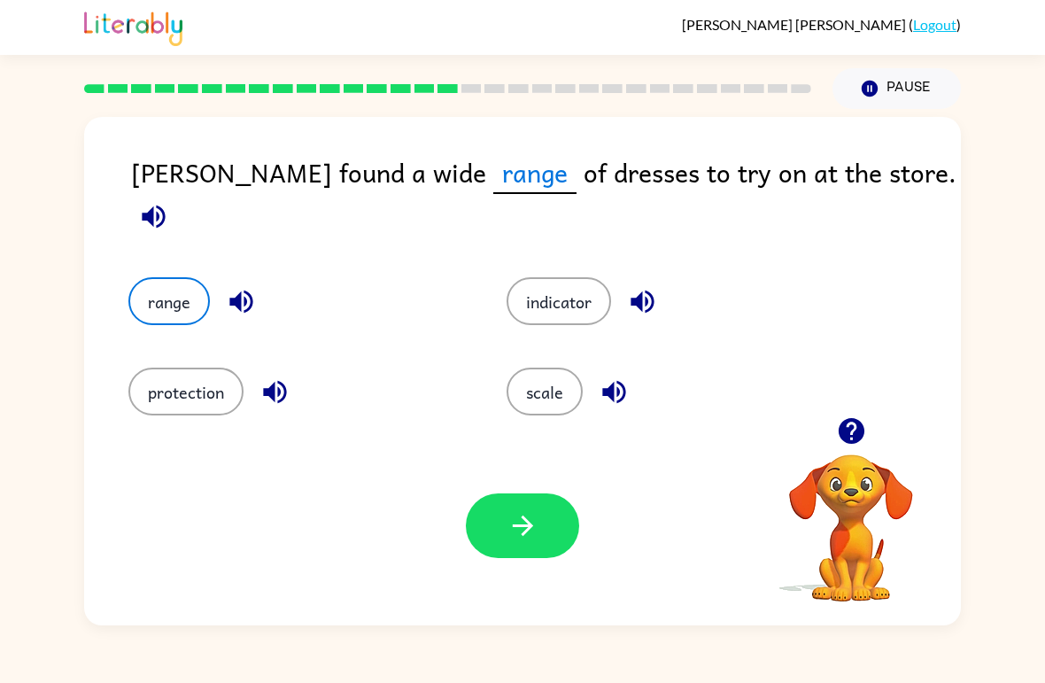
click at [205, 400] on button "protection" at bounding box center [185, 391] width 115 height 48
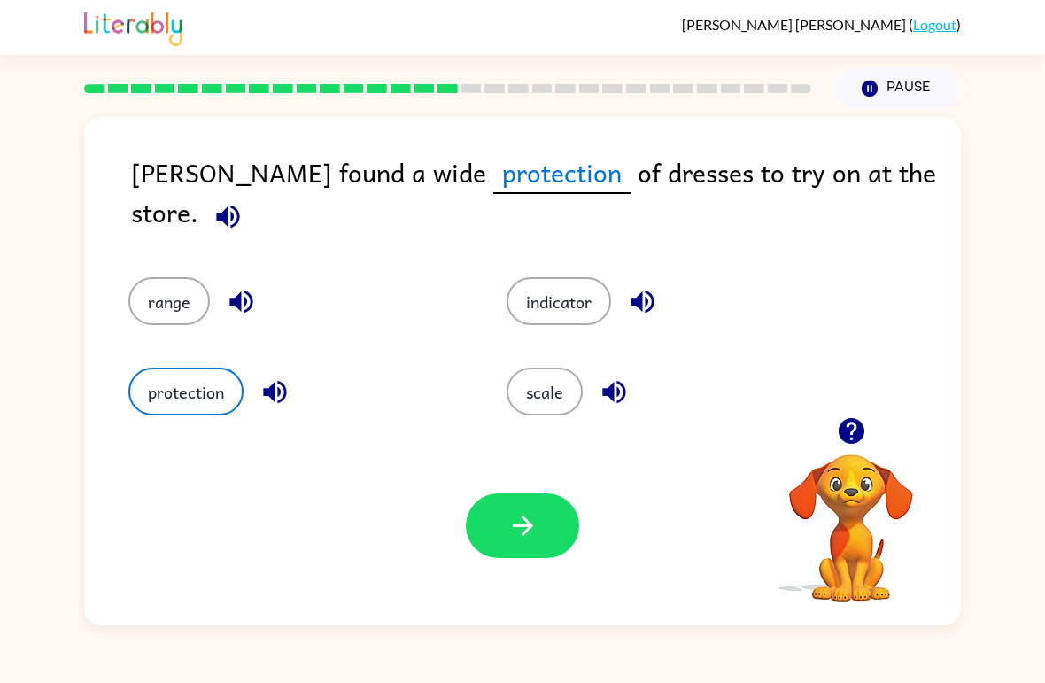
click at [576, 298] on button "indicator" at bounding box center [558, 301] width 104 height 48
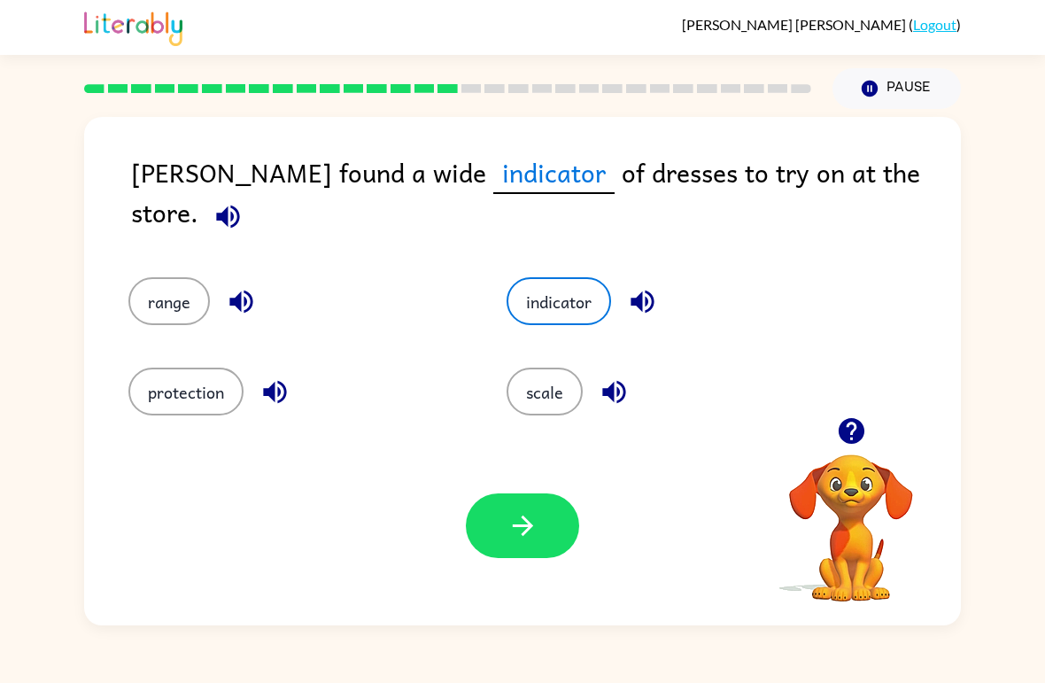
click at [545, 394] on button "scale" at bounding box center [544, 391] width 76 height 48
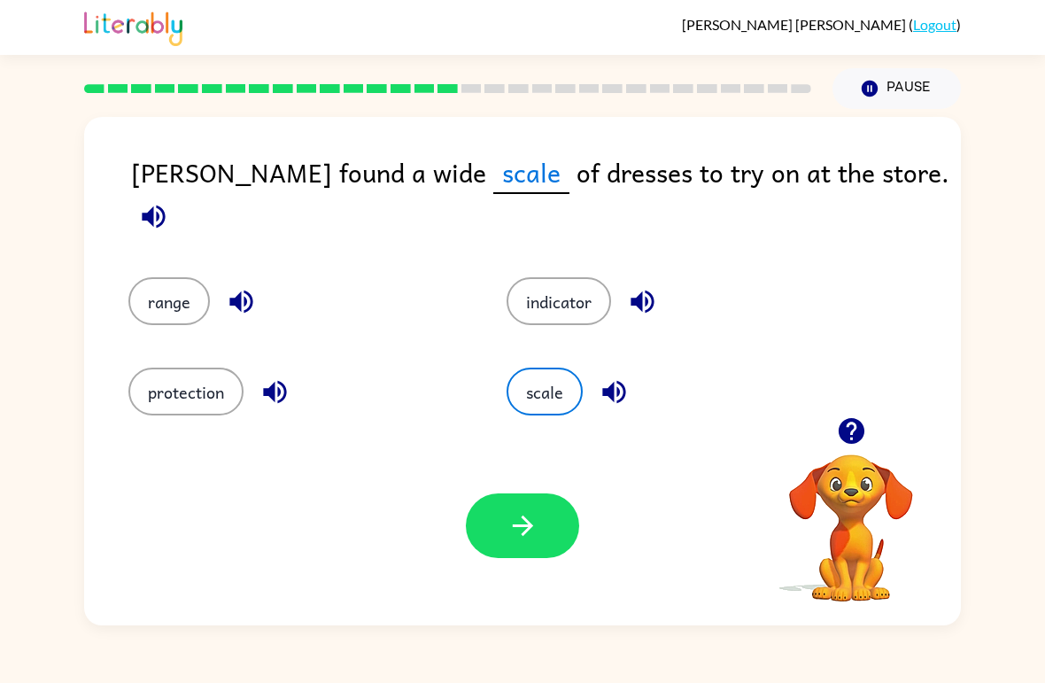
click at [506, 518] on button "button" at bounding box center [522, 525] width 113 height 65
click at [529, 550] on div at bounding box center [522, 525] width 113 height 65
click at [525, 556] on div at bounding box center [522, 525] width 113 height 65
click at [525, 555] on div at bounding box center [522, 525] width 113 height 65
click at [526, 530] on div at bounding box center [522, 525] width 113 height 65
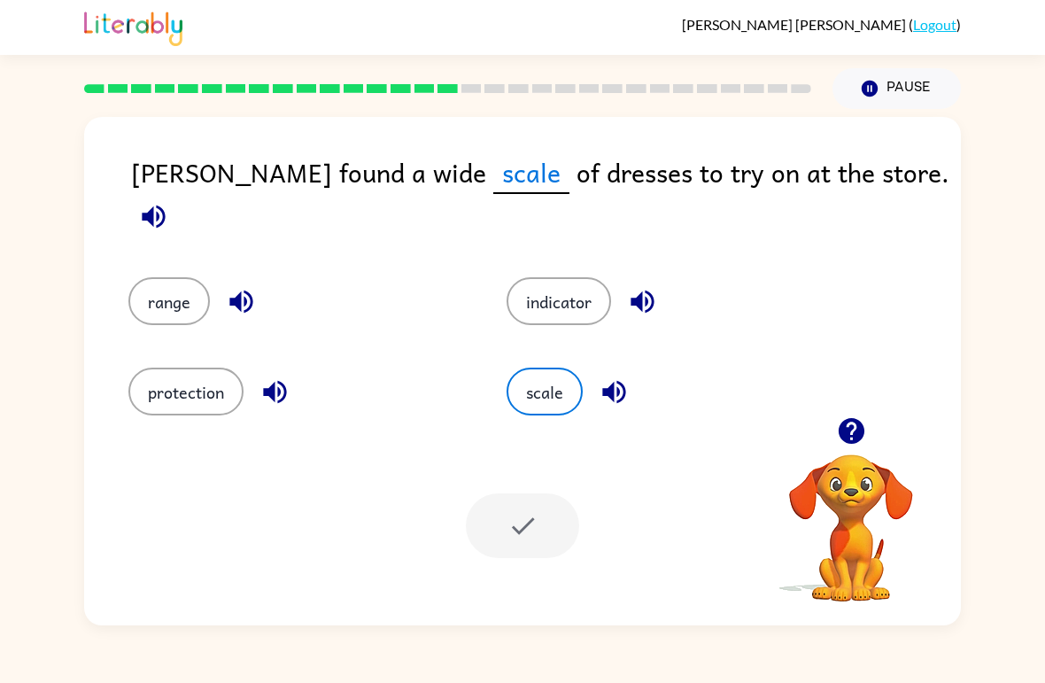
click at [538, 319] on div "indicator" at bounding box center [662, 288] width 378 height 90
click at [538, 318] on div "indicator" at bounding box center [662, 288] width 378 height 90
click at [520, 529] on div at bounding box center [522, 525] width 113 height 65
click at [527, 540] on div at bounding box center [522, 525] width 113 height 65
click at [869, 82] on icon "button" at bounding box center [869, 89] width 16 height 16
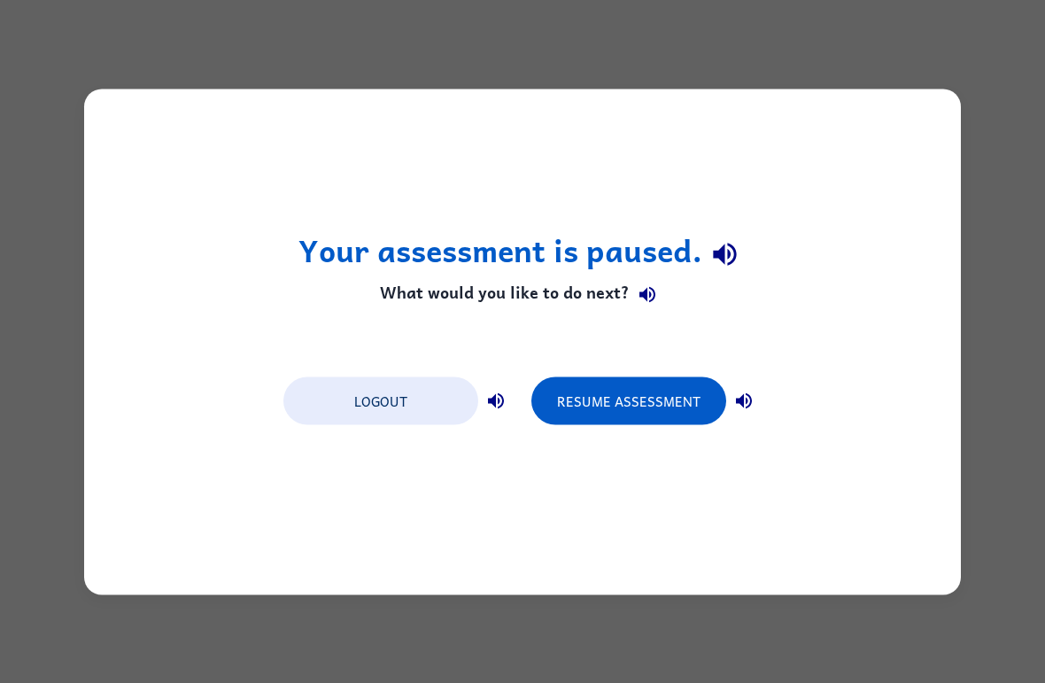
click at [611, 399] on button "Resume Assessment" at bounding box center [628, 400] width 195 height 48
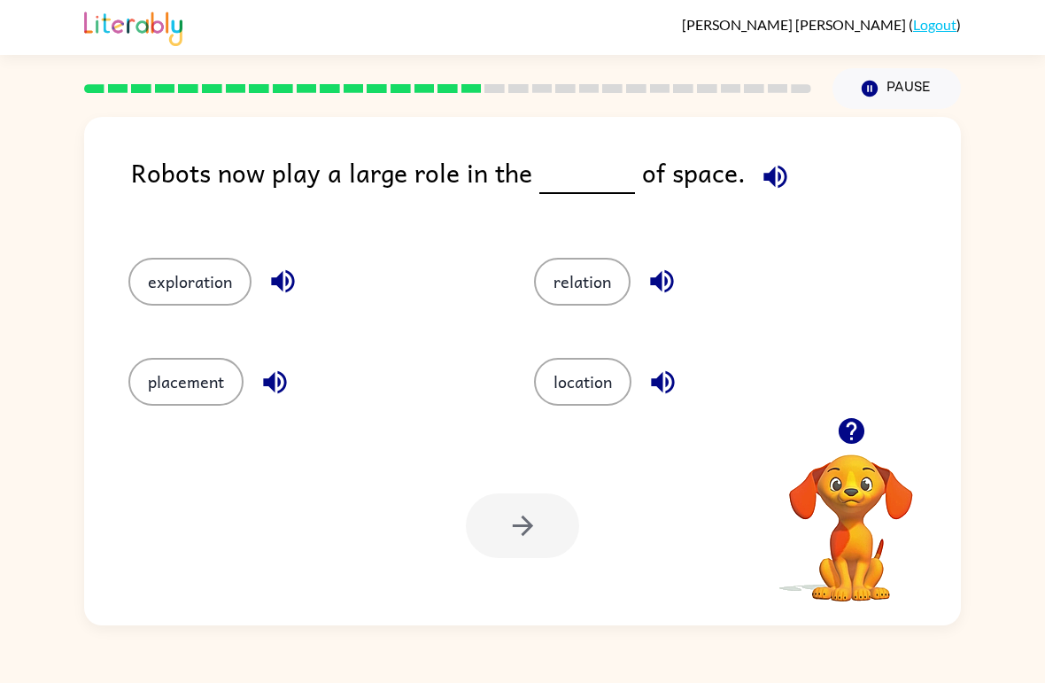
click at [578, 398] on button "location" at bounding box center [582, 382] width 97 height 48
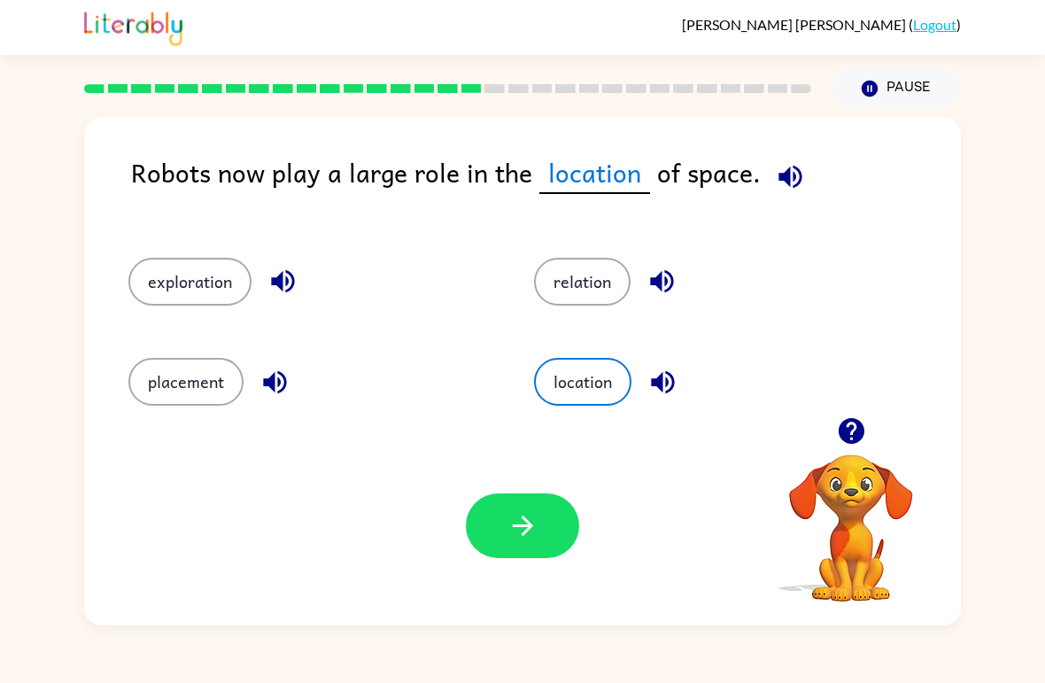
click at [550, 522] on button "button" at bounding box center [522, 525] width 113 height 65
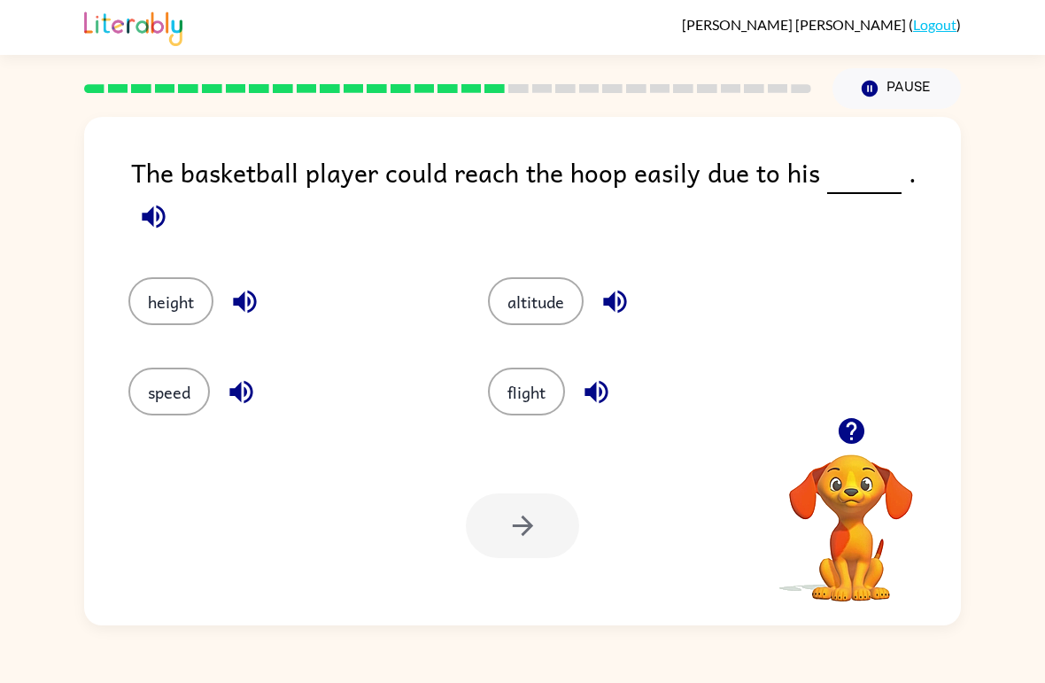
click at [171, 290] on button "height" at bounding box center [170, 301] width 85 height 48
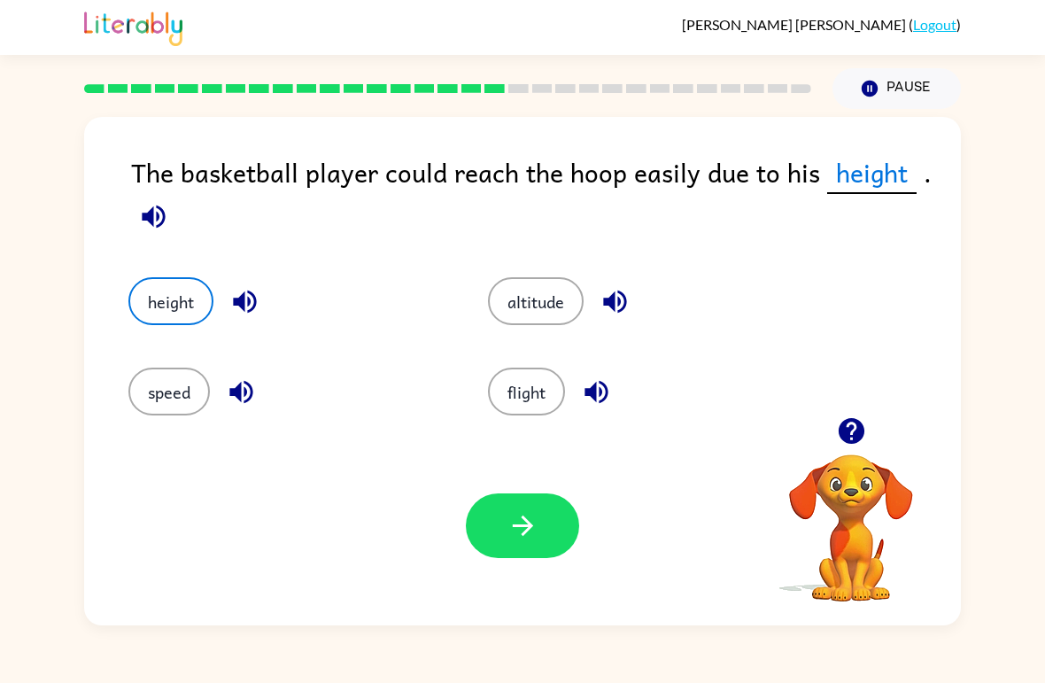
click at [555, 557] on button "button" at bounding box center [522, 525] width 113 height 65
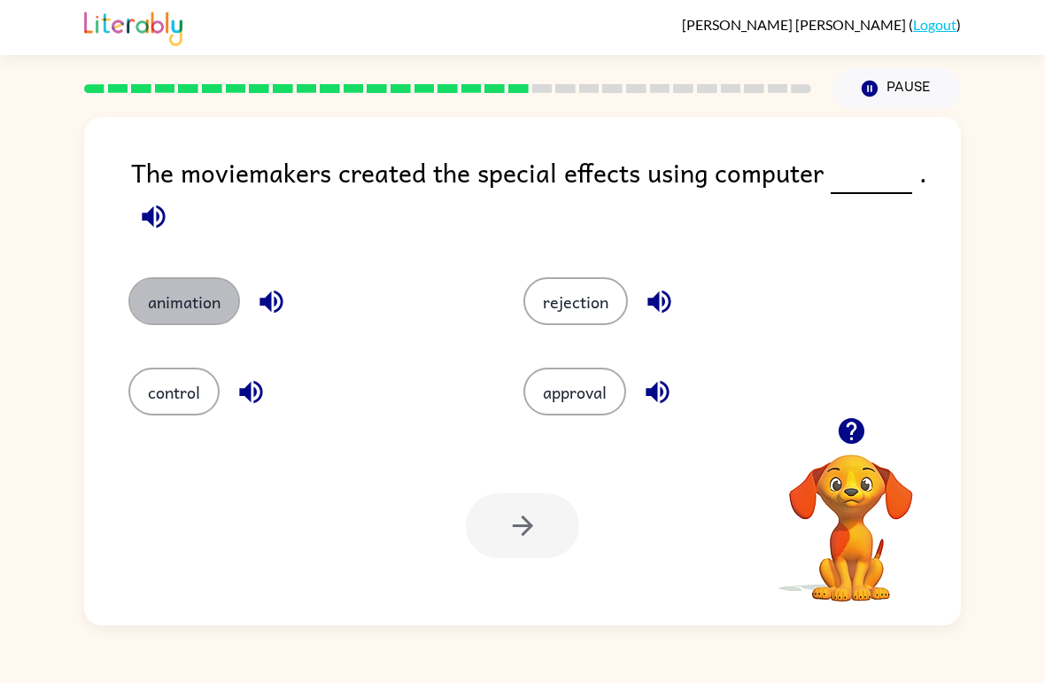
click at [166, 300] on button "animation" at bounding box center [184, 301] width 112 height 48
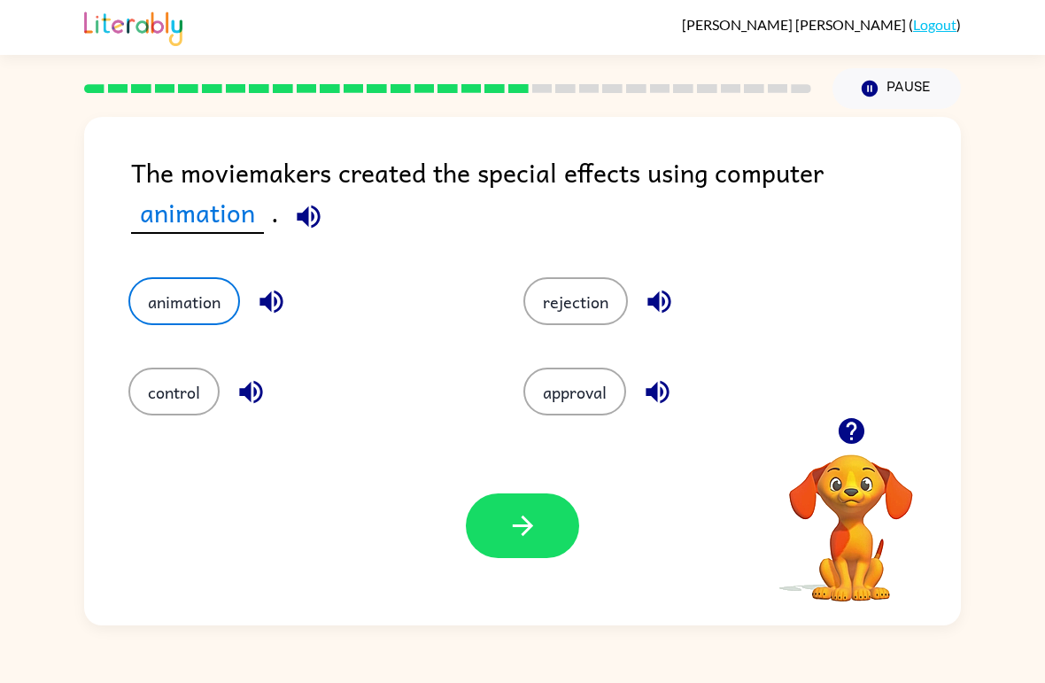
click at [525, 558] on button "button" at bounding box center [522, 525] width 113 height 65
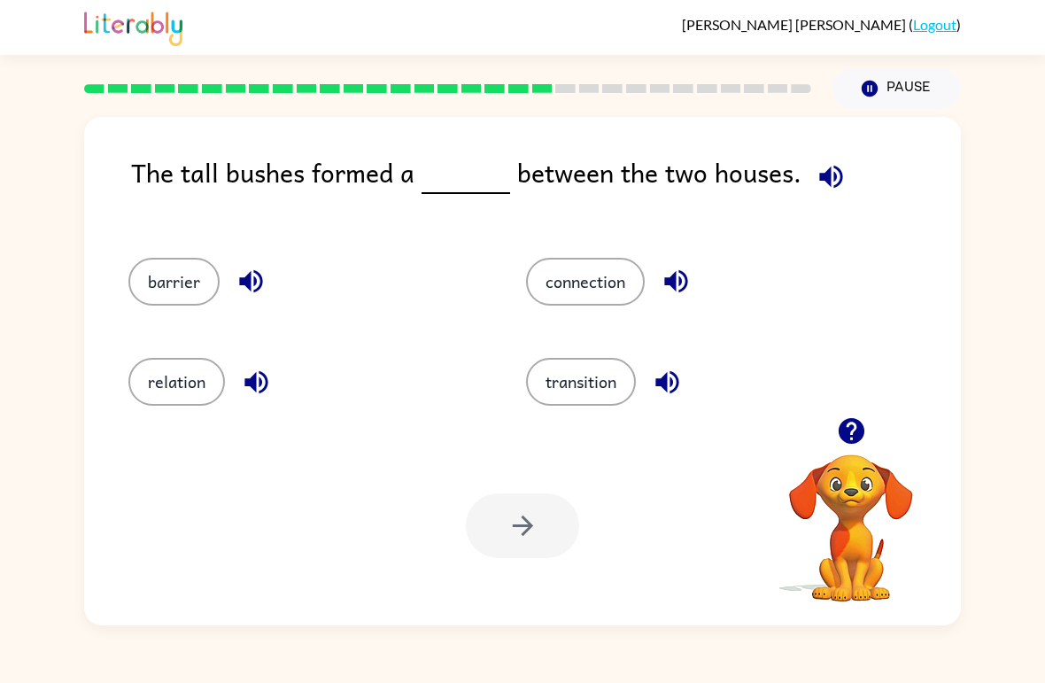
click at [142, 310] on div "barrier" at bounding box center [294, 274] width 398 height 100
click at [207, 274] on button "barrier" at bounding box center [173, 282] width 91 height 48
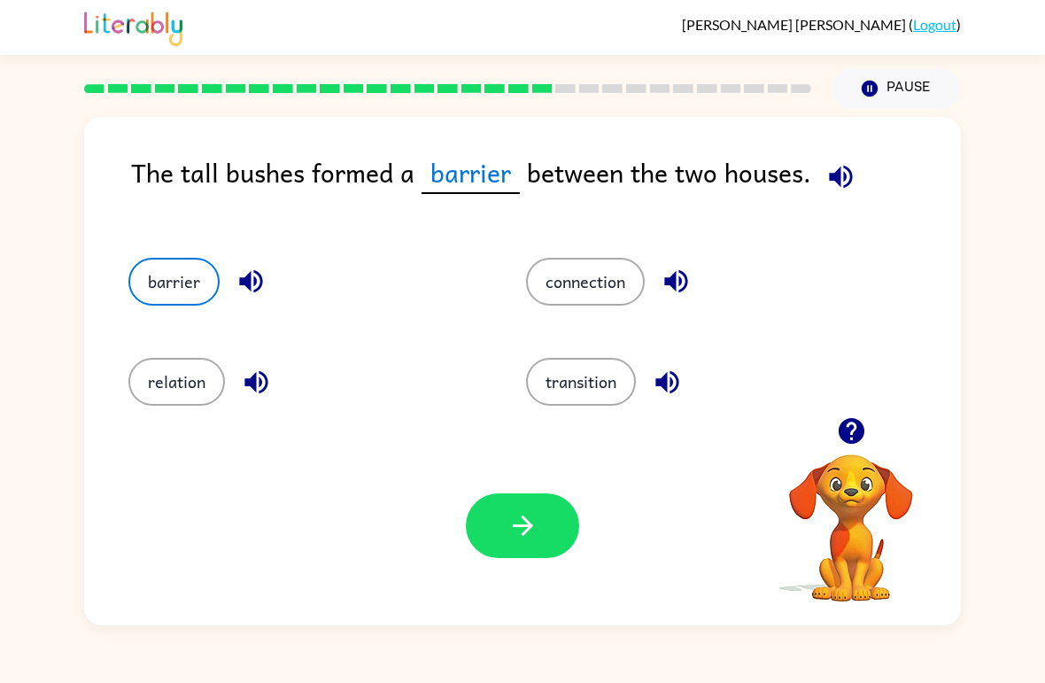
click at [502, 522] on button "button" at bounding box center [522, 525] width 113 height 65
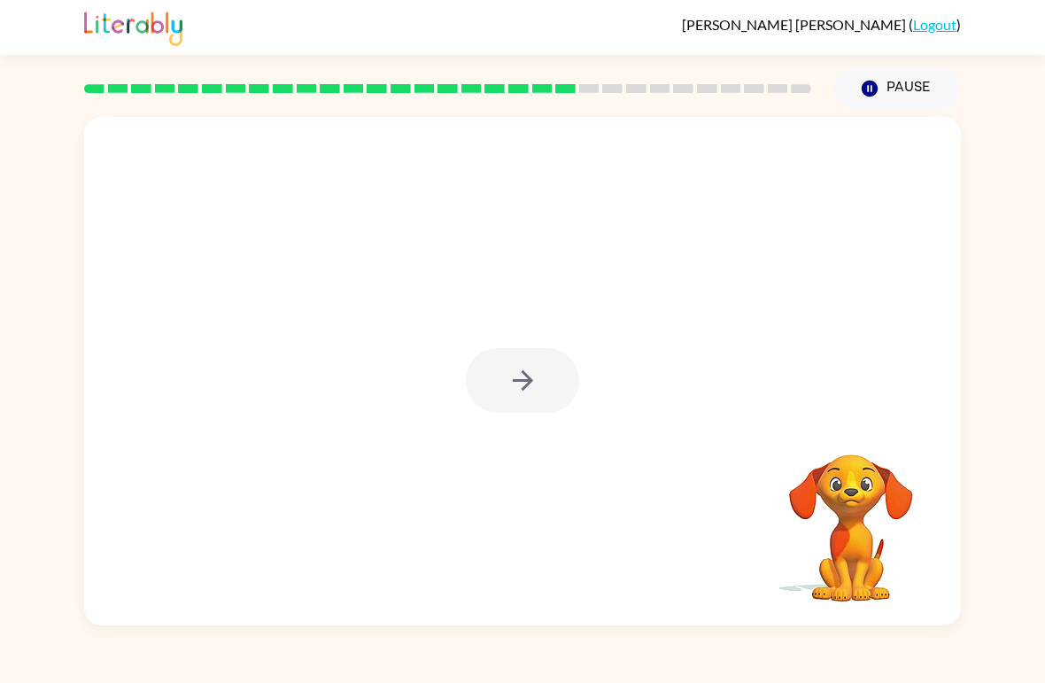
click at [491, 376] on div at bounding box center [522, 380] width 113 height 65
click at [480, 355] on div at bounding box center [522, 380] width 113 height 65
click at [501, 412] on button "button" at bounding box center [522, 380] width 113 height 65
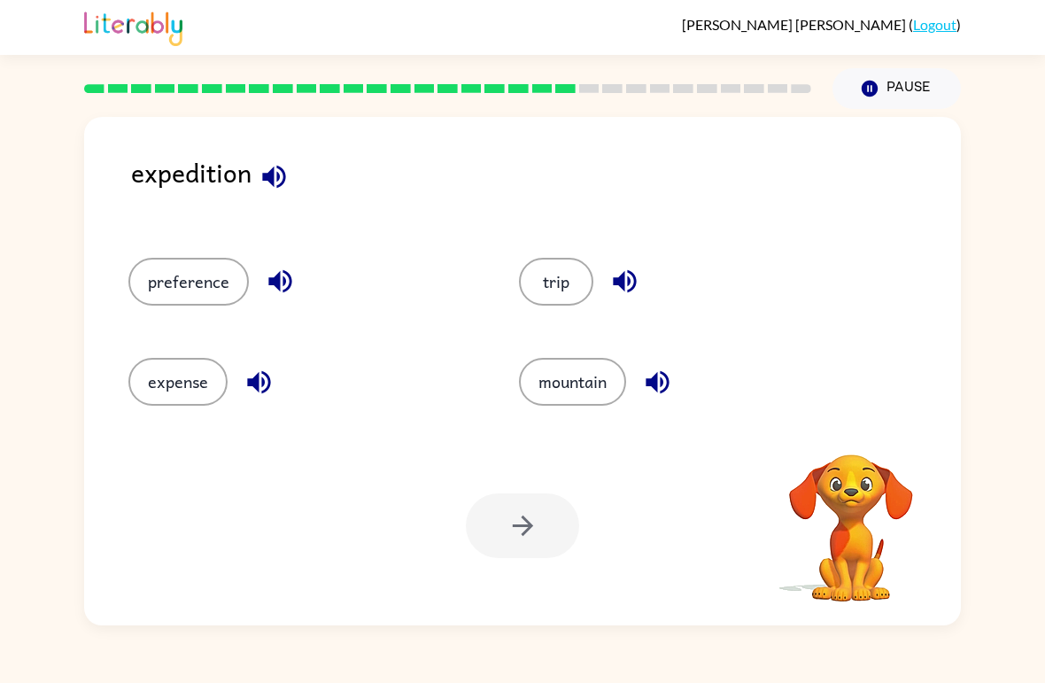
click at [501, 406] on div "mountain" at bounding box center [680, 374] width 390 height 100
click at [500, 406] on div "mountain" at bounding box center [680, 374] width 390 height 100
click at [524, 276] on button "trip" at bounding box center [556, 282] width 74 height 48
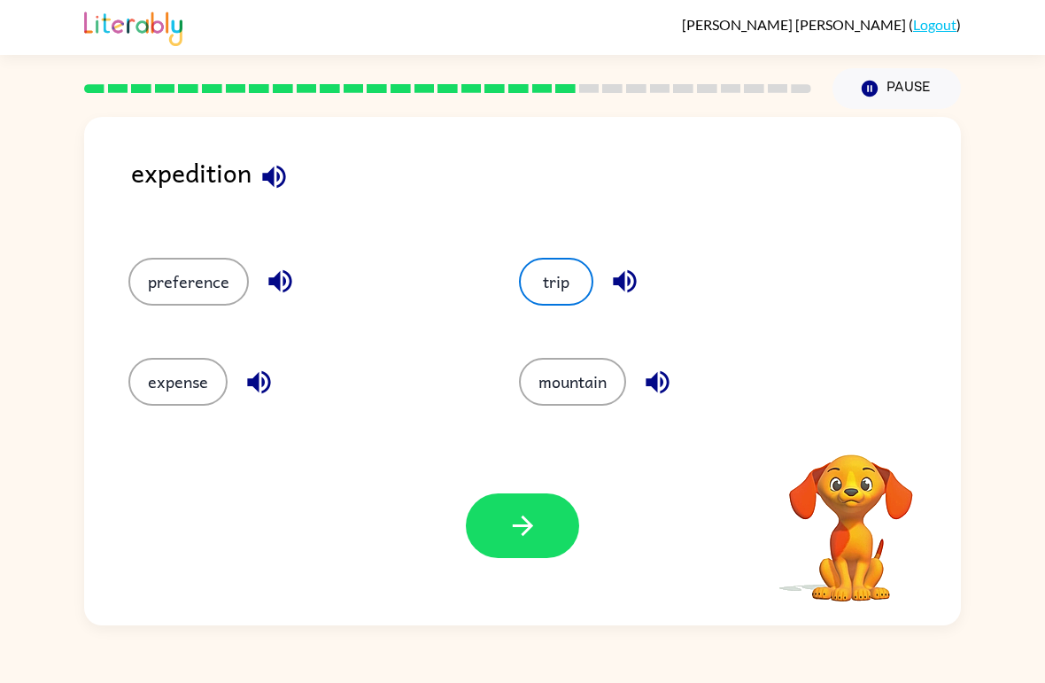
click at [512, 546] on button "button" at bounding box center [522, 525] width 113 height 65
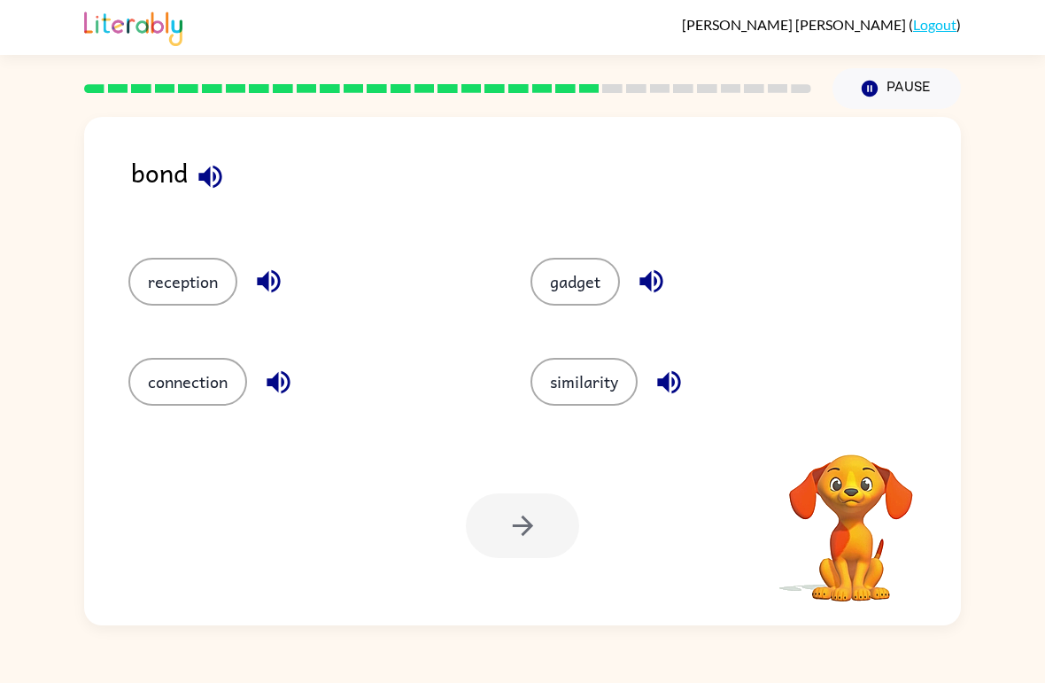
click at [567, 382] on button "similarity" at bounding box center [583, 382] width 107 height 48
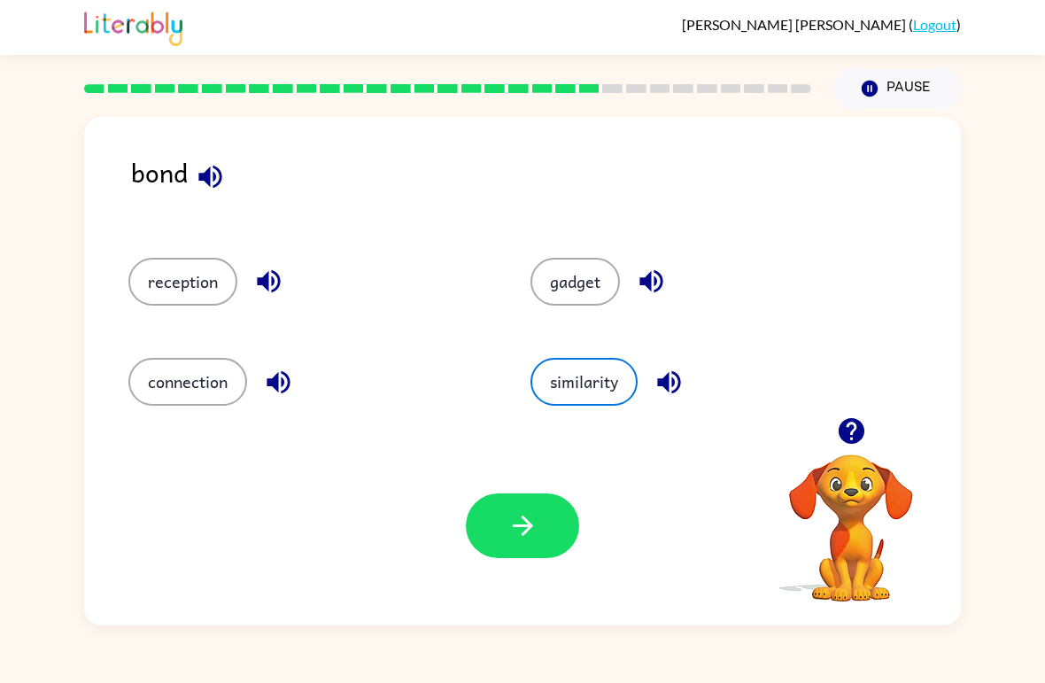
click at [529, 527] on icon "button" at bounding box center [522, 525] width 20 height 20
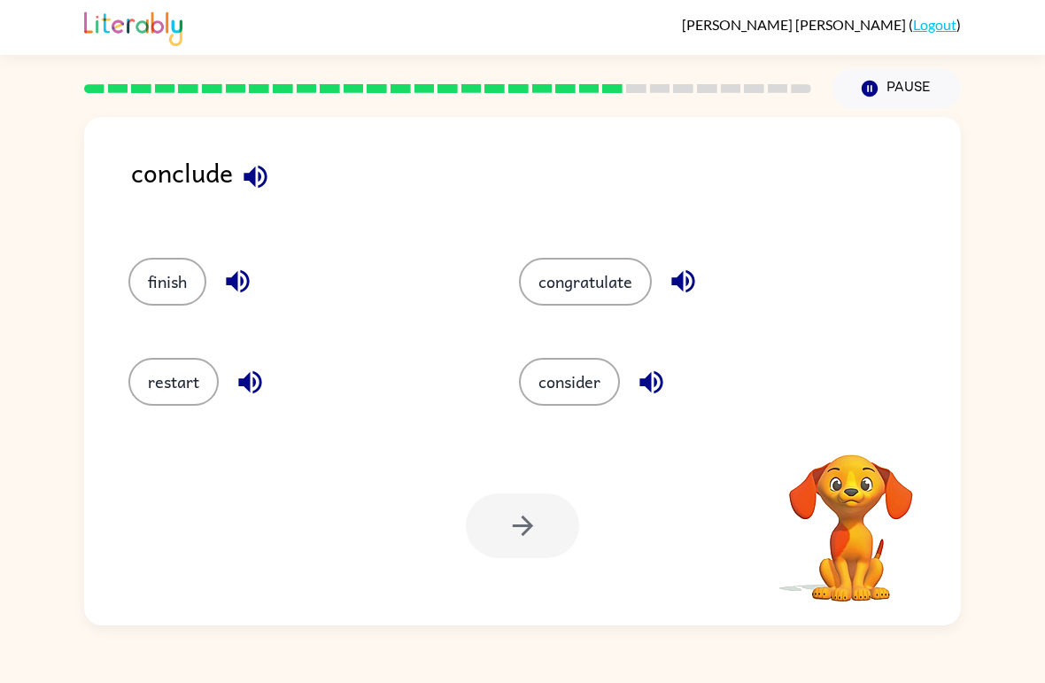
click at [160, 263] on button "finish" at bounding box center [167, 282] width 78 height 48
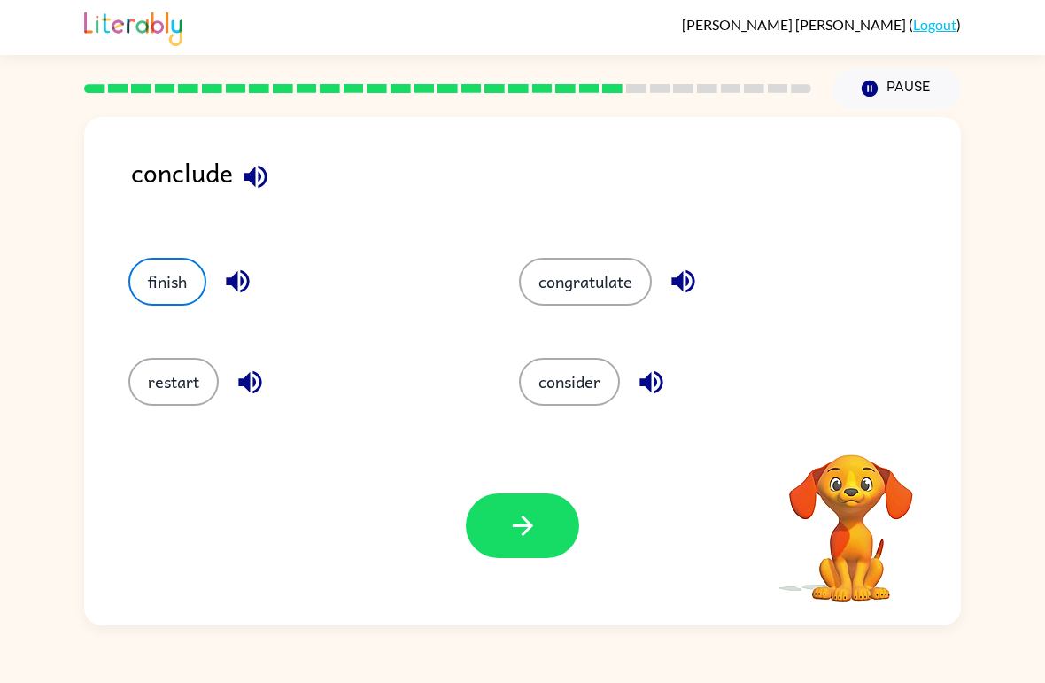
click at [509, 538] on icon "button" at bounding box center [522, 525] width 31 height 31
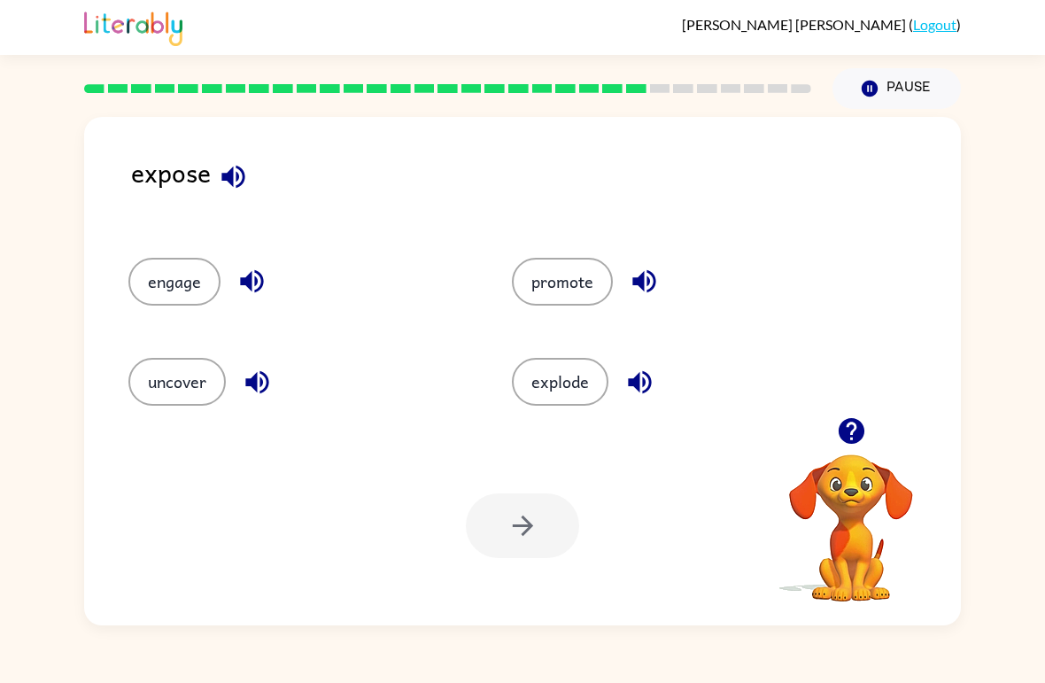
click at [528, 268] on button "promote" at bounding box center [562, 282] width 101 height 48
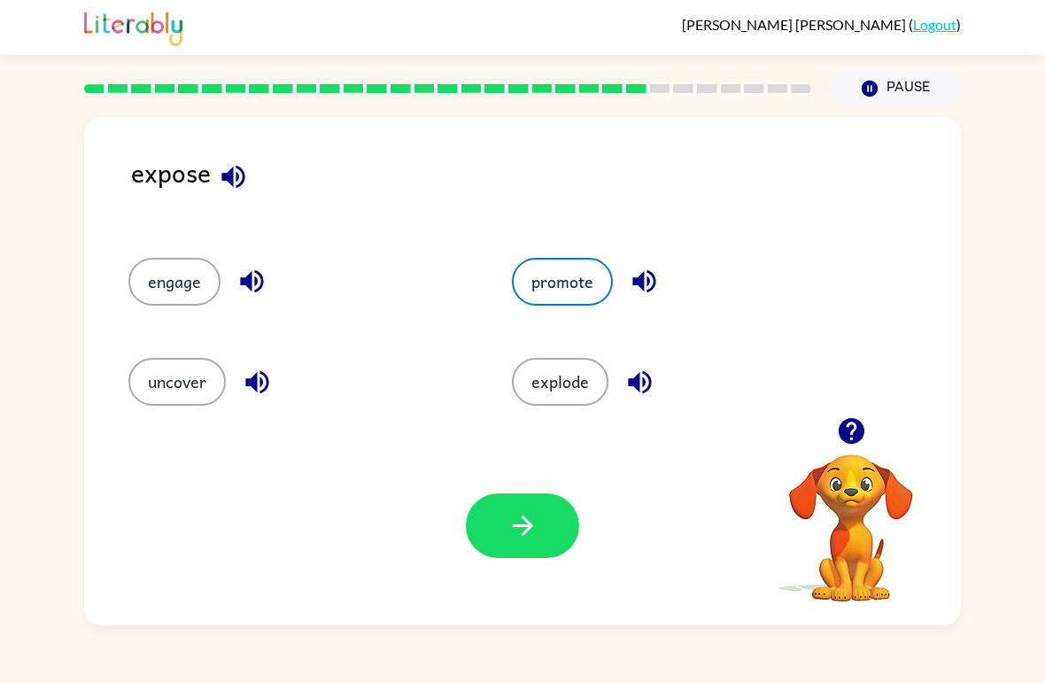
click at [512, 536] on icon "button" at bounding box center [522, 525] width 31 height 31
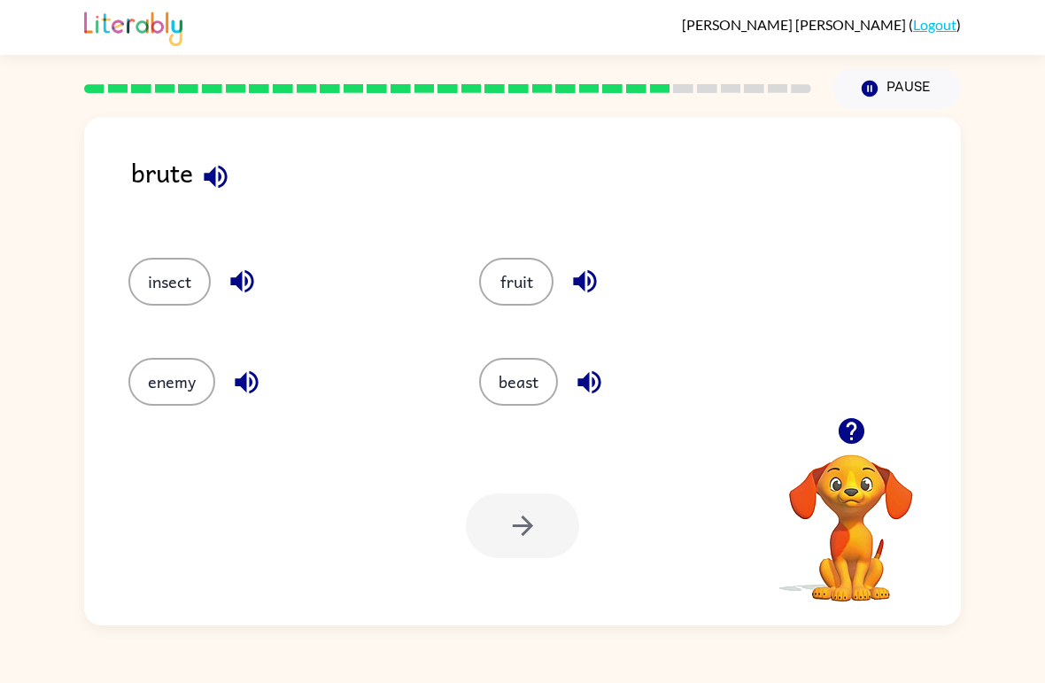
click at [185, 272] on button "insect" at bounding box center [169, 282] width 82 height 48
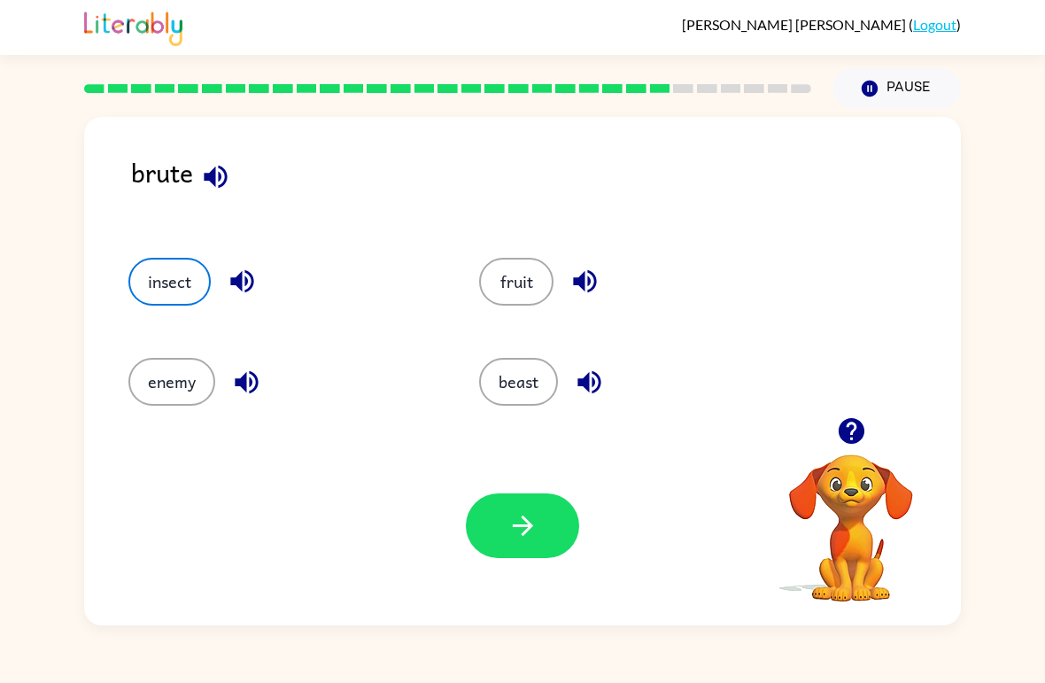
click at [485, 533] on button "button" at bounding box center [522, 525] width 113 height 65
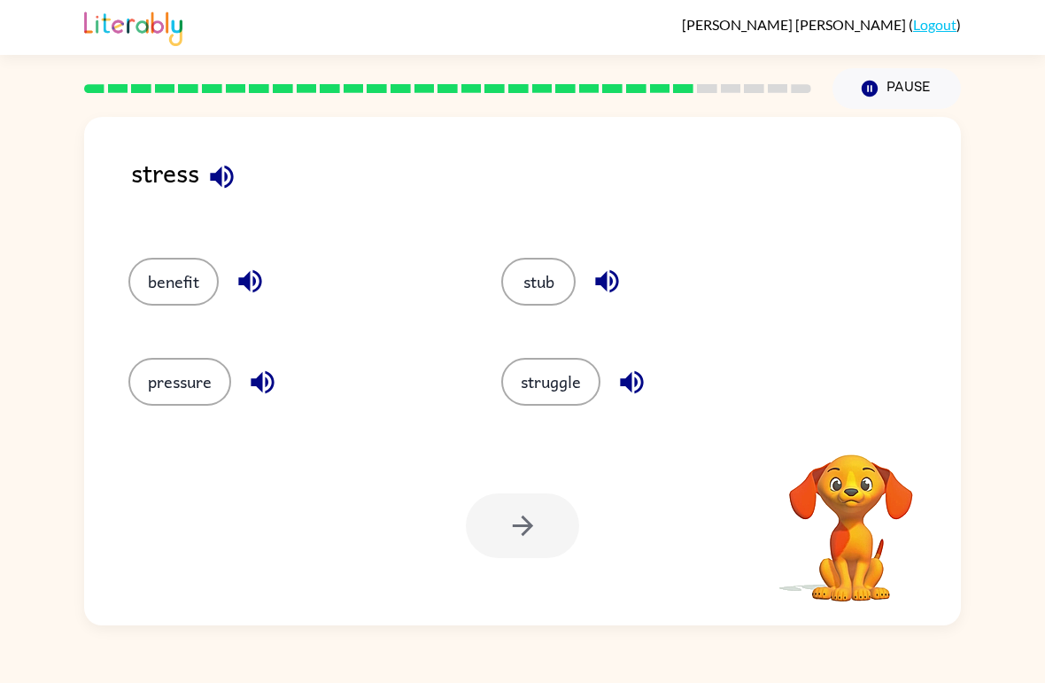
click at [548, 385] on button "struggle" at bounding box center [550, 382] width 99 height 48
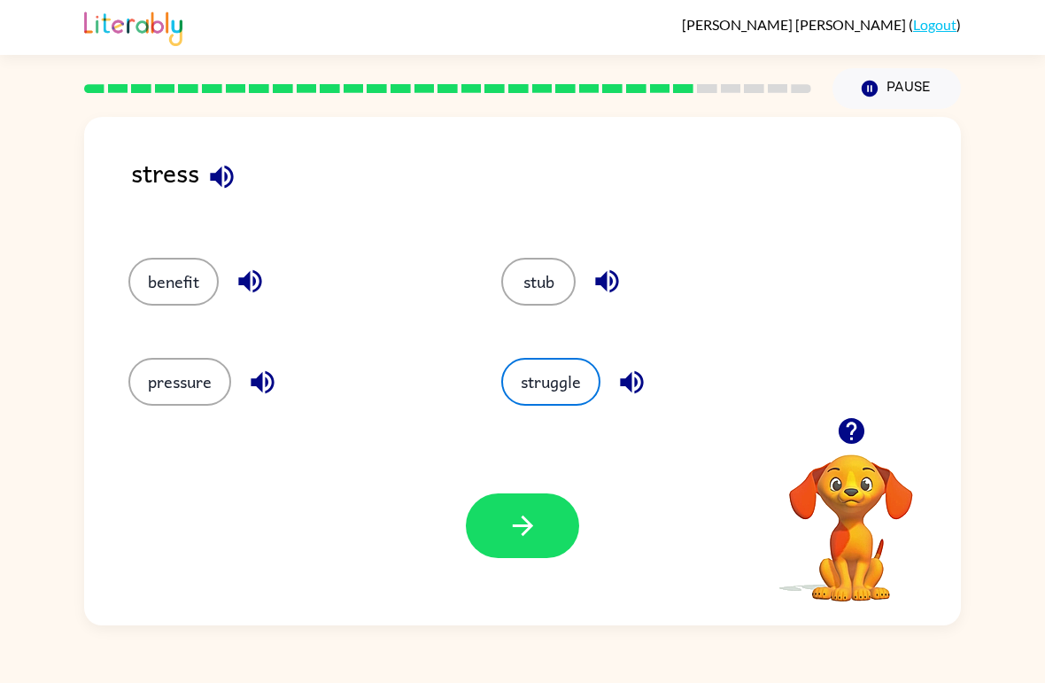
click at [163, 378] on button "pressure" at bounding box center [179, 382] width 103 height 48
click at [509, 552] on button "button" at bounding box center [522, 525] width 113 height 65
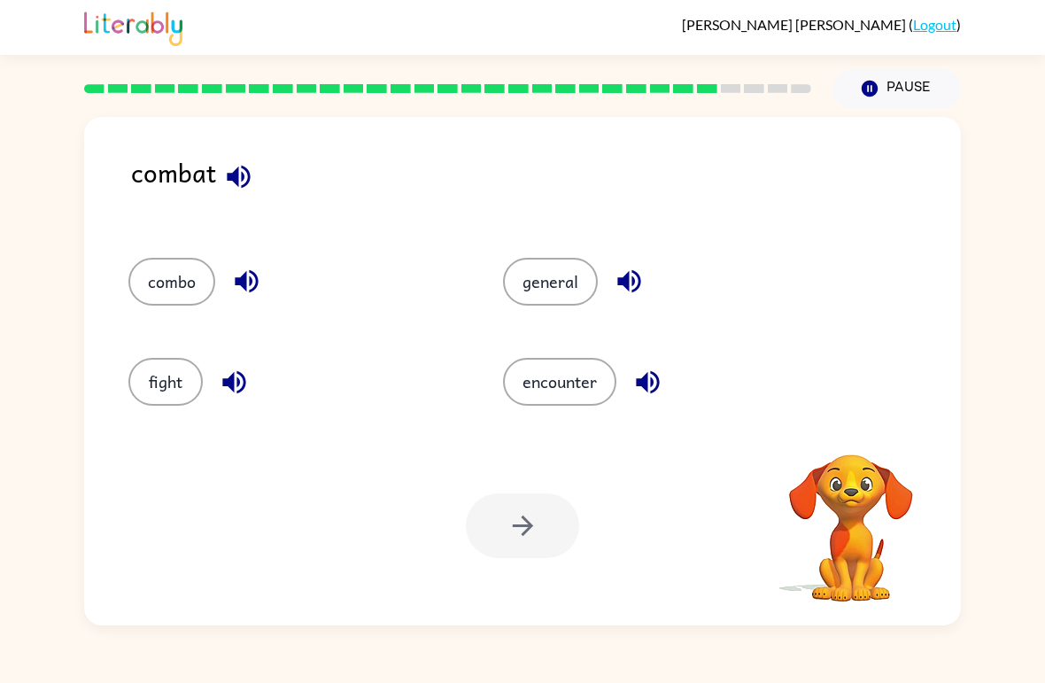
click at [167, 372] on button "fight" at bounding box center [165, 382] width 74 height 48
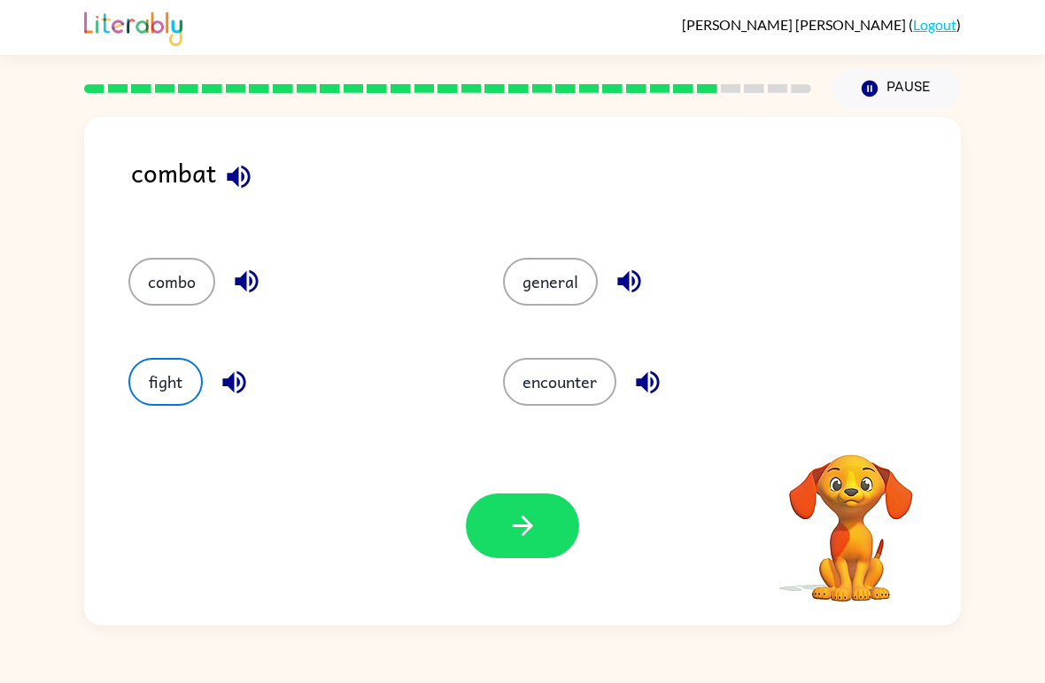
click at [497, 532] on button "button" at bounding box center [522, 525] width 113 height 65
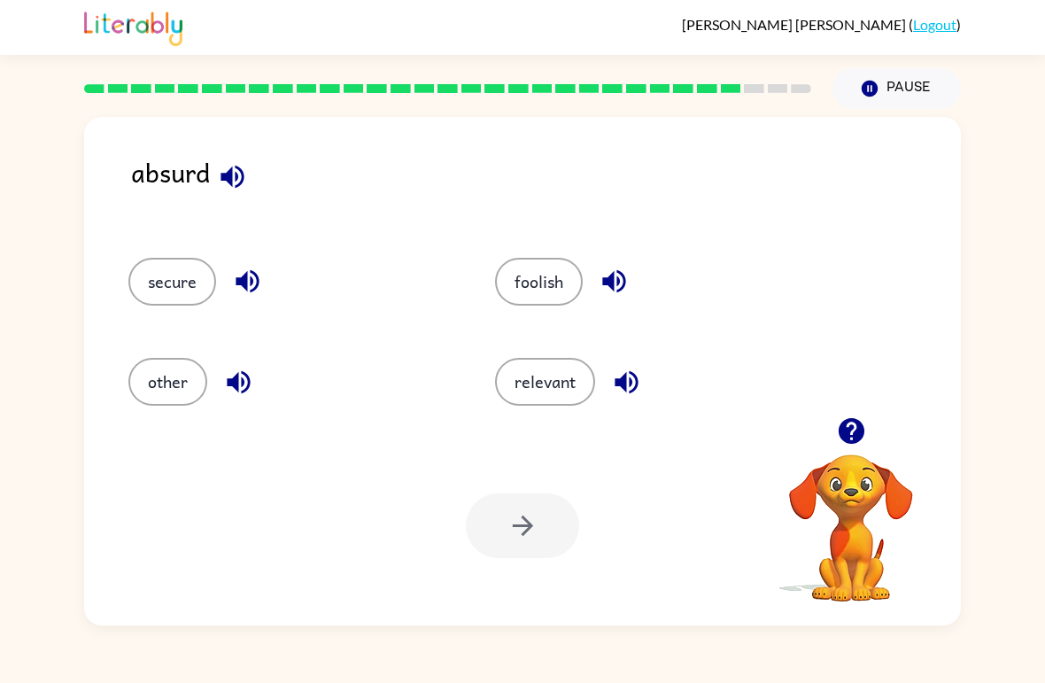
click at [546, 292] on button "foolish" at bounding box center [539, 282] width 88 height 48
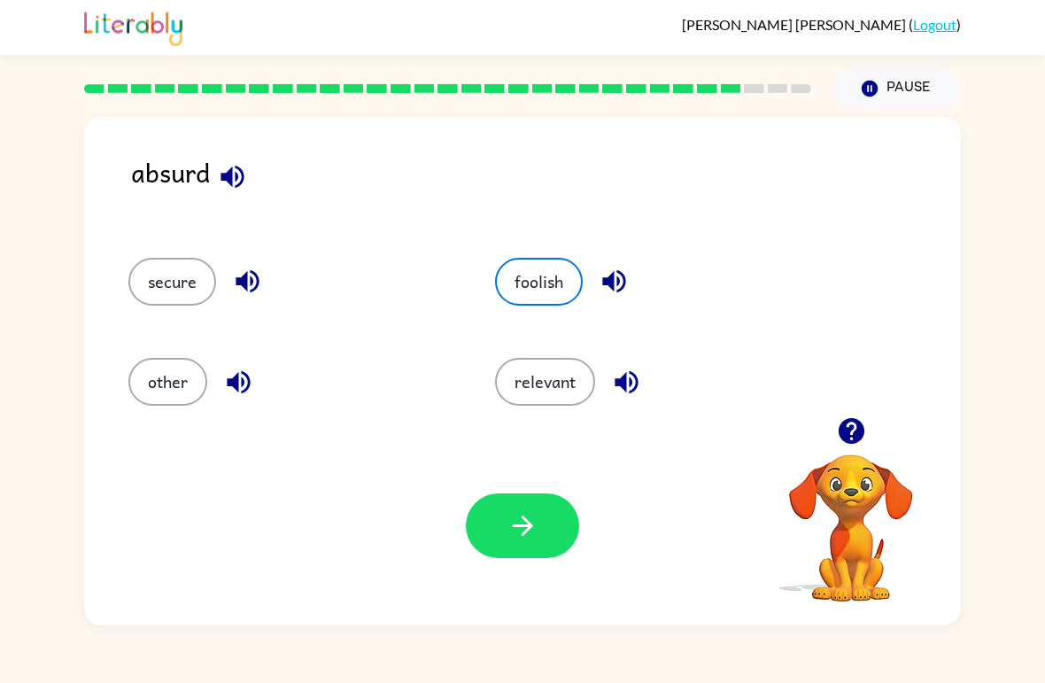
click at [514, 523] on icon "button" at bounding box center [522, 525] width 31 height 31
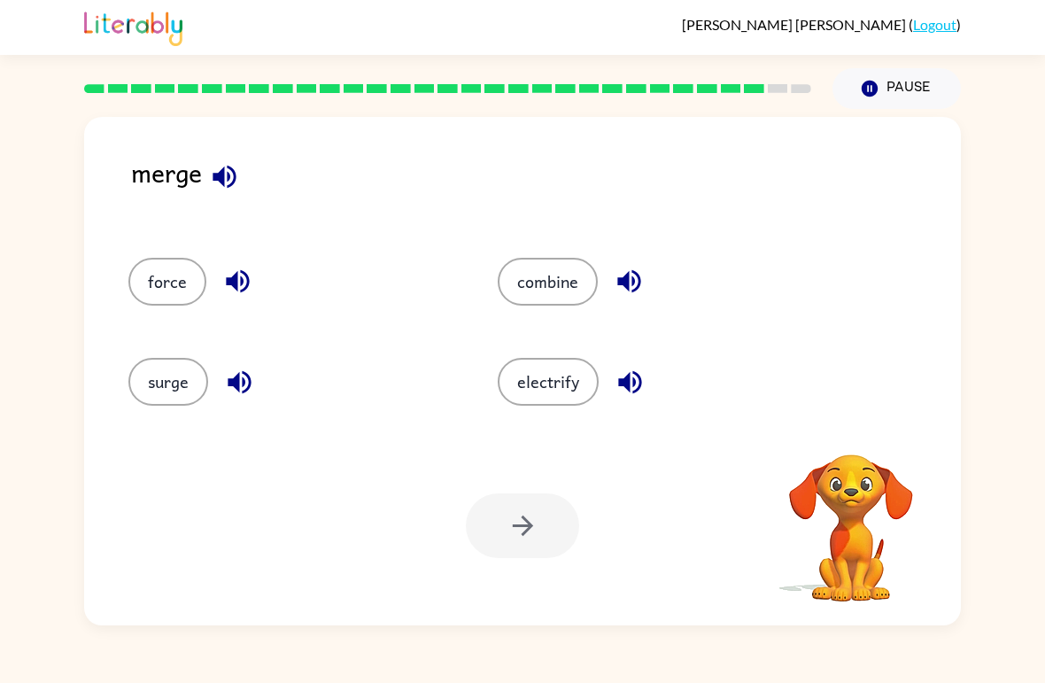
click at [174, 266] on button "force" at bounding box center [167, 282] width 78 height 48
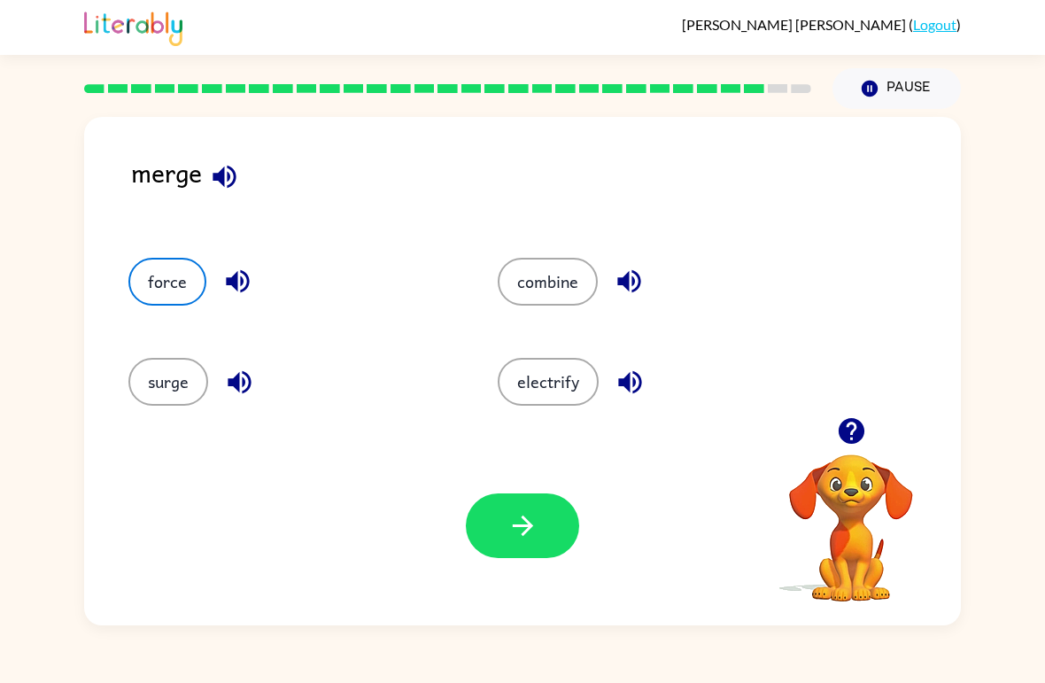
click at [549, 533] on button "button" at bounding box center [522, 525] width 113 height 65
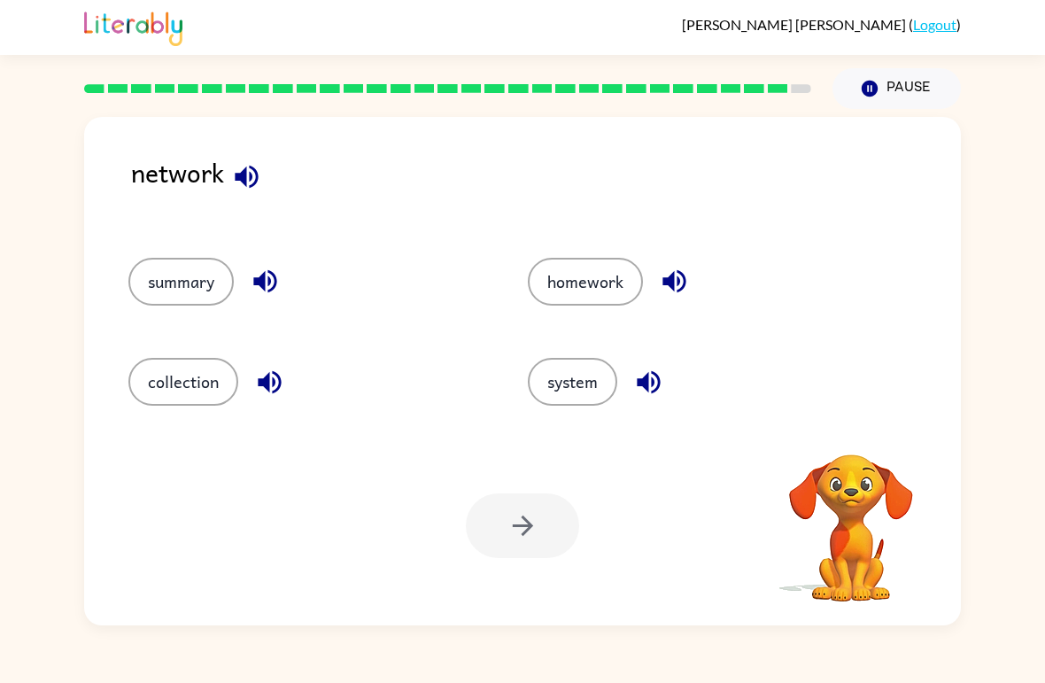
click at [591, 382] on button "system" at bounding box center [572, 382] width 89 height 48
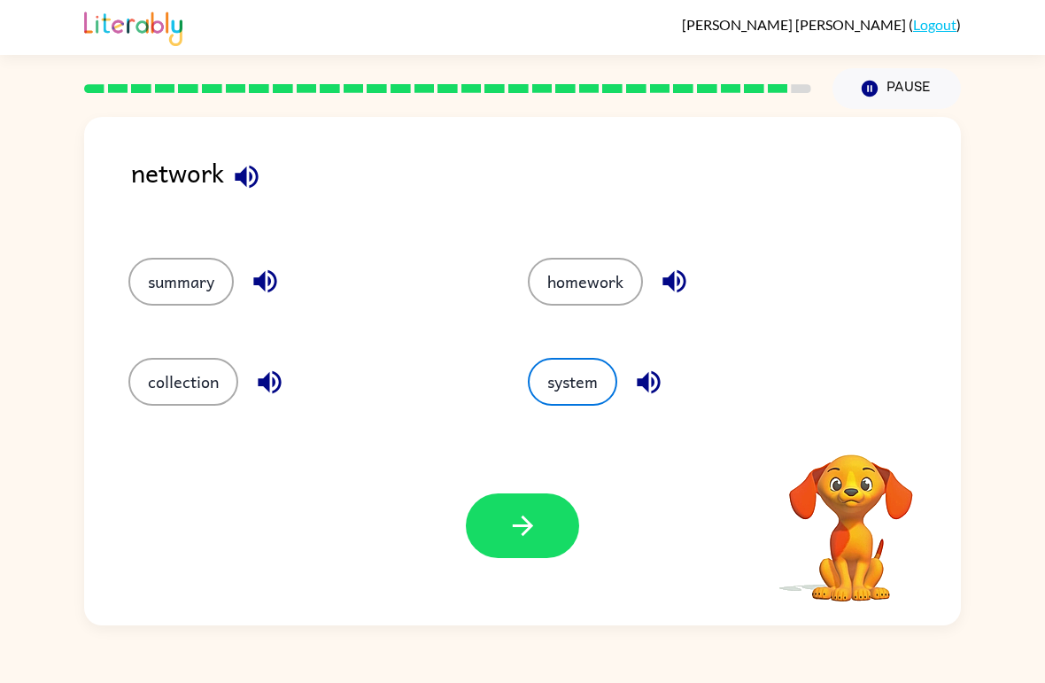
click at [521, 544] on button "button" at bounding box center [522, 525] width 113 height 65
